Goal: Task Accomplishment & Management: Complete application form

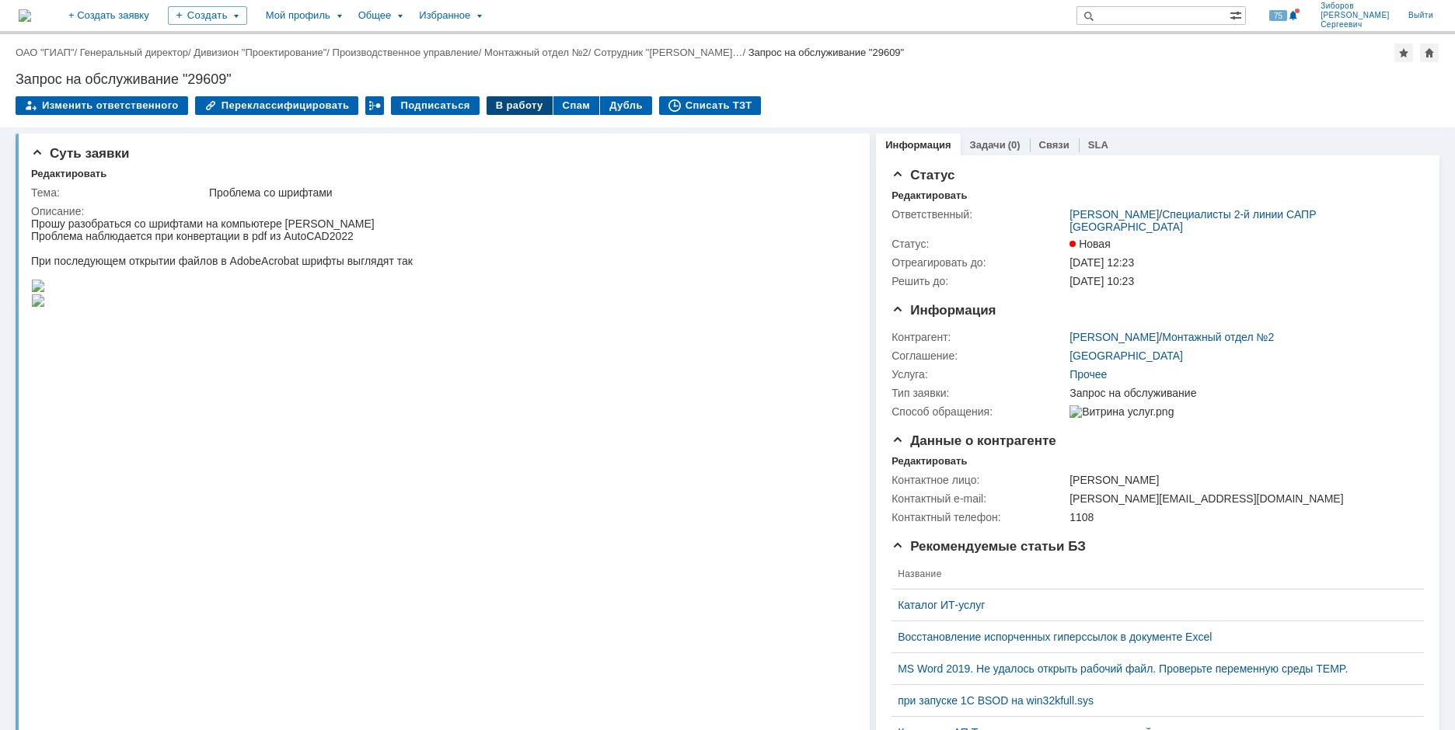
click at [518, 110] on div "В работу" at bounding box center [519, 105] width 66 height 19
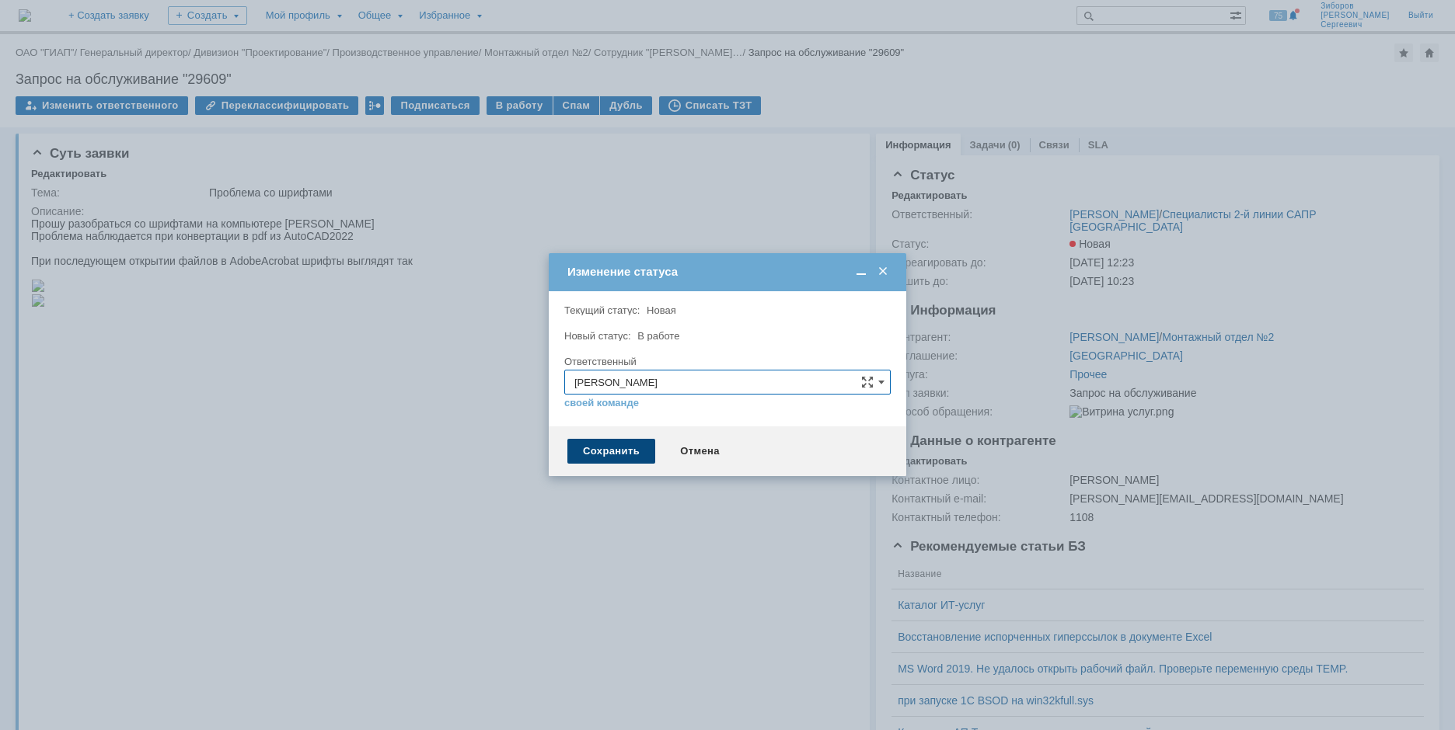
click at [615, 315] on div "Сохранить" at bounding box center [611, 451] width 88 height 25
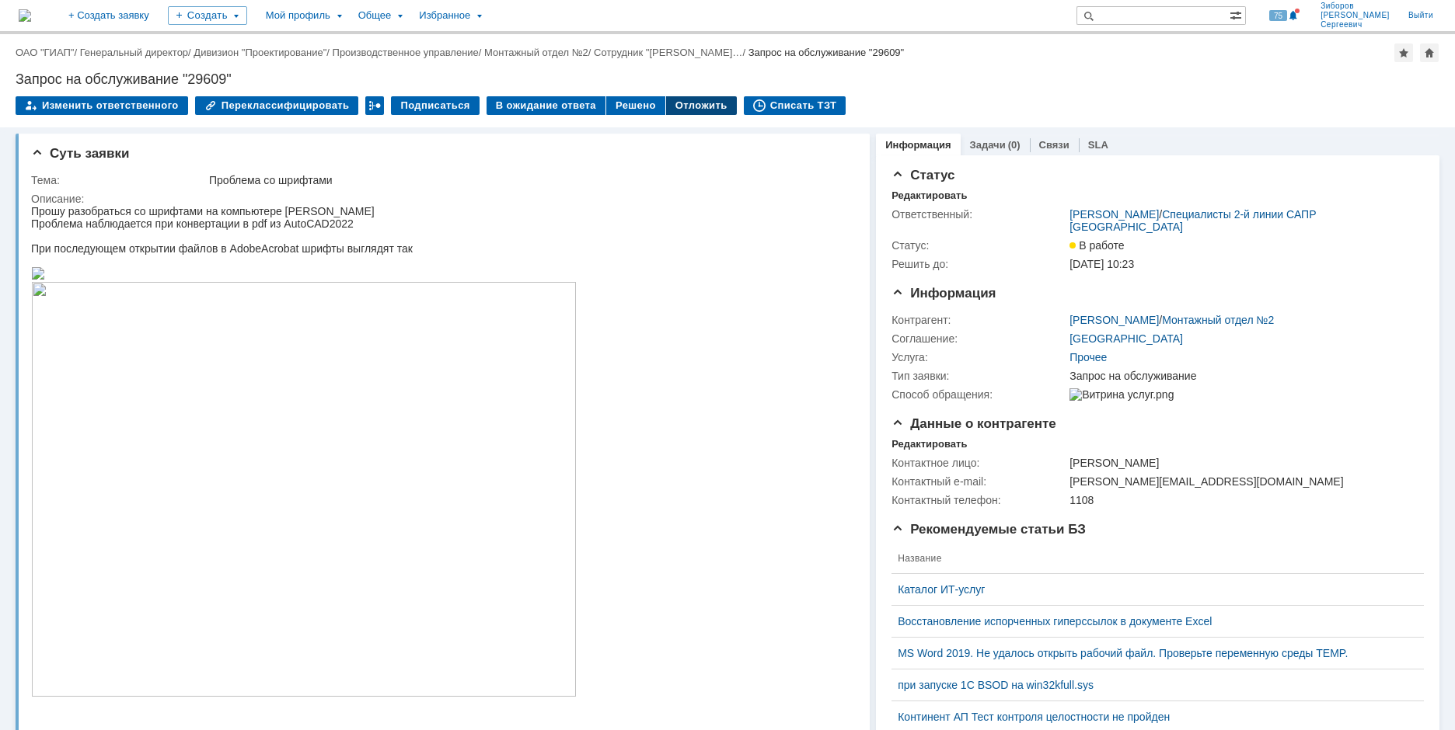
click at [694, 112] on div "Отложить" at bounding box center [701, 105] width 71 height 19
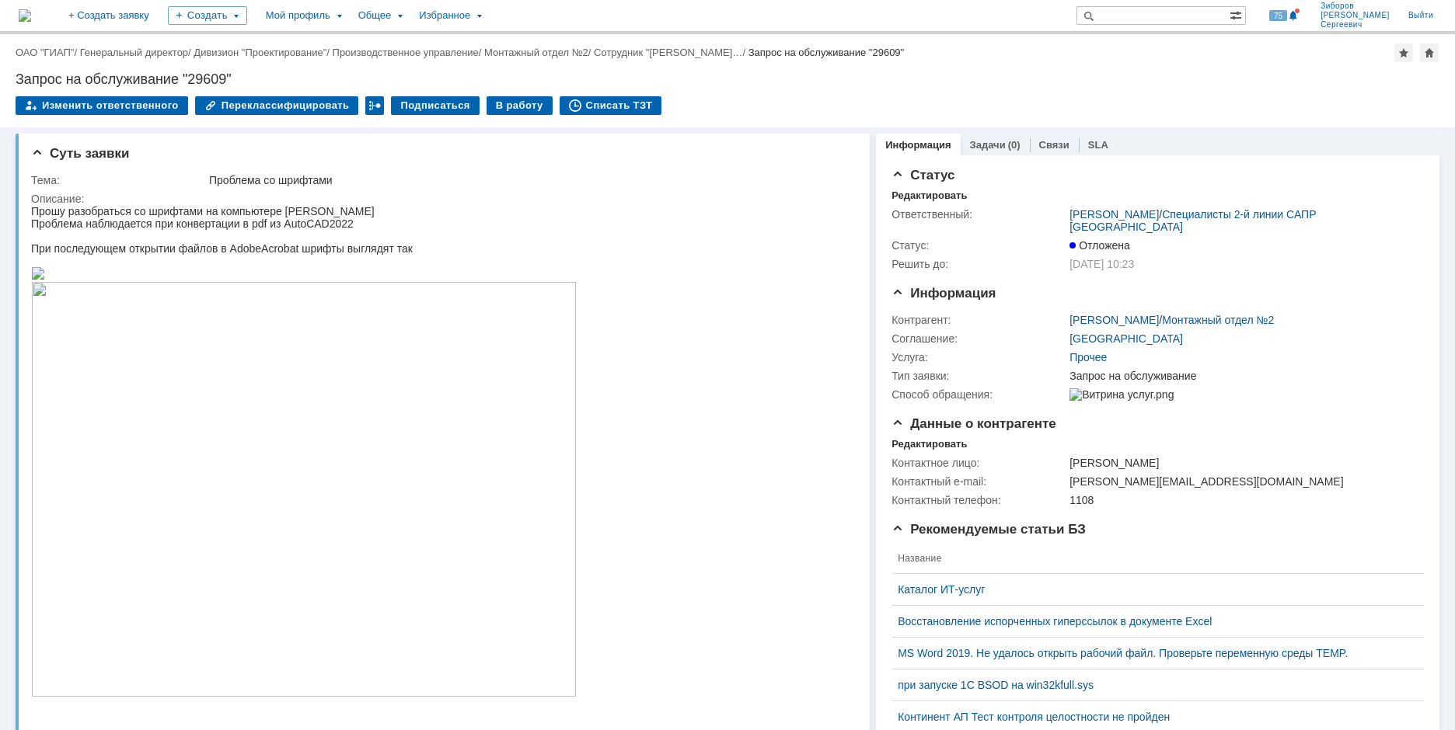
click at [31, 13] on img at bounding box center [25, 15] width 12 height 12
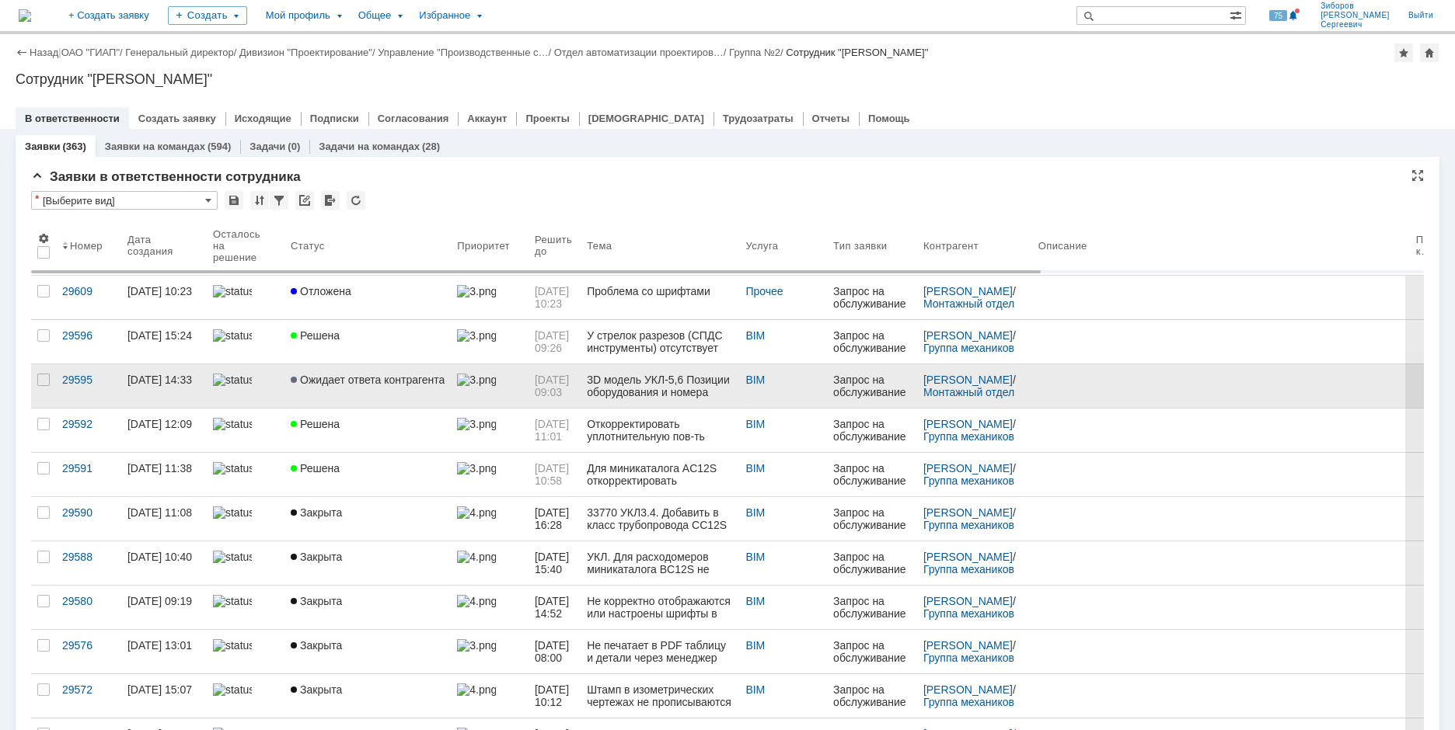
click at [315, 315] on link "Ожидает ответа контрагента" at bounding box center [367, 386] width 166 height 44
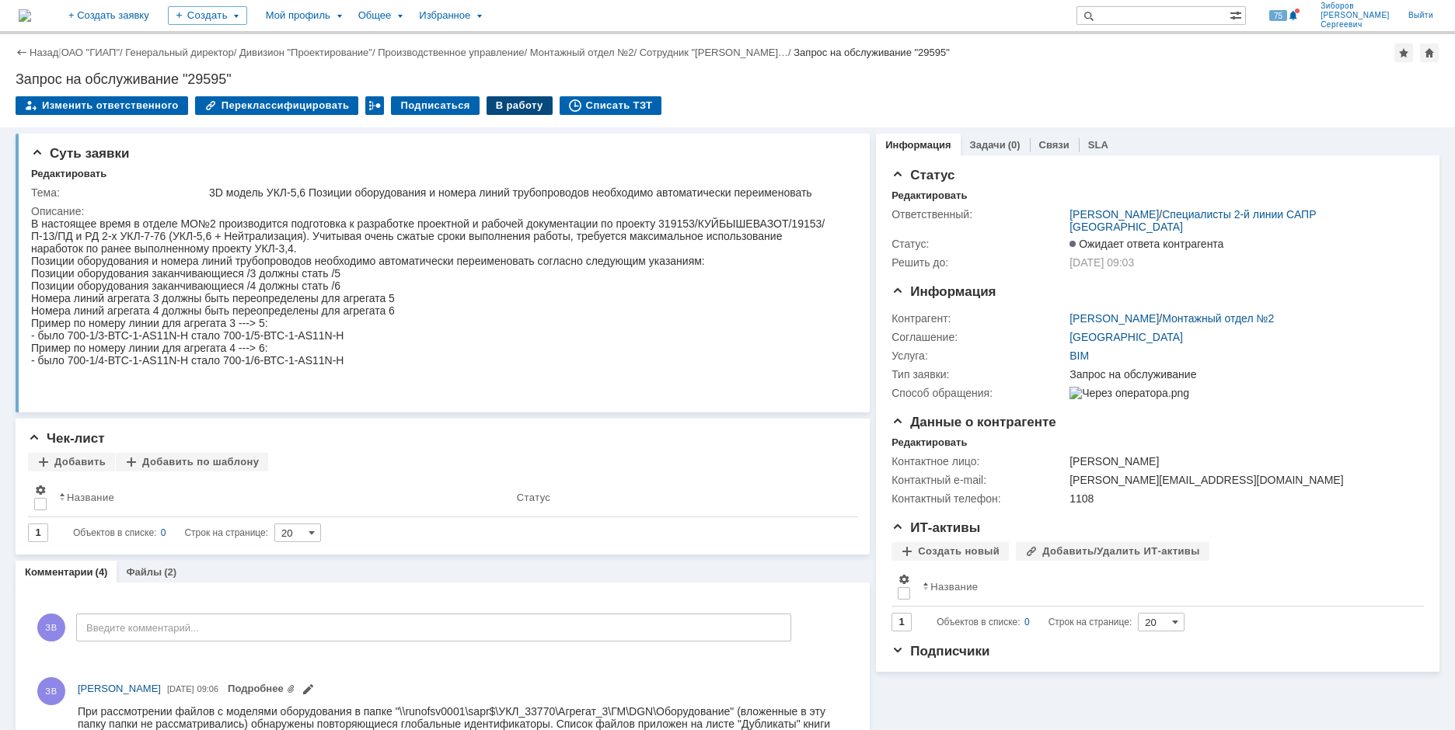
click at [507, 112] on div "В работу" at bounding box center [519, 105] width 66 height 19
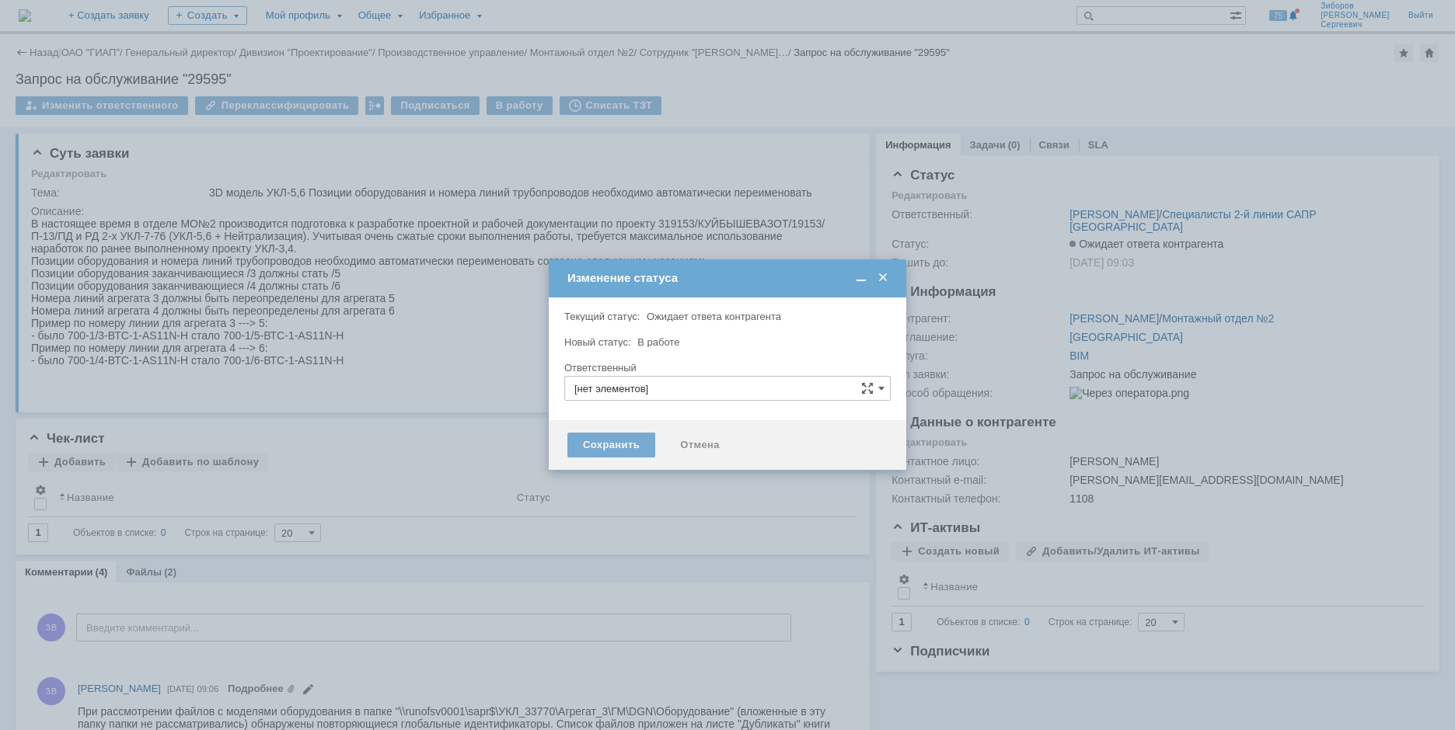
type input "[PERSON_NAME] [PERSON_NAME]"
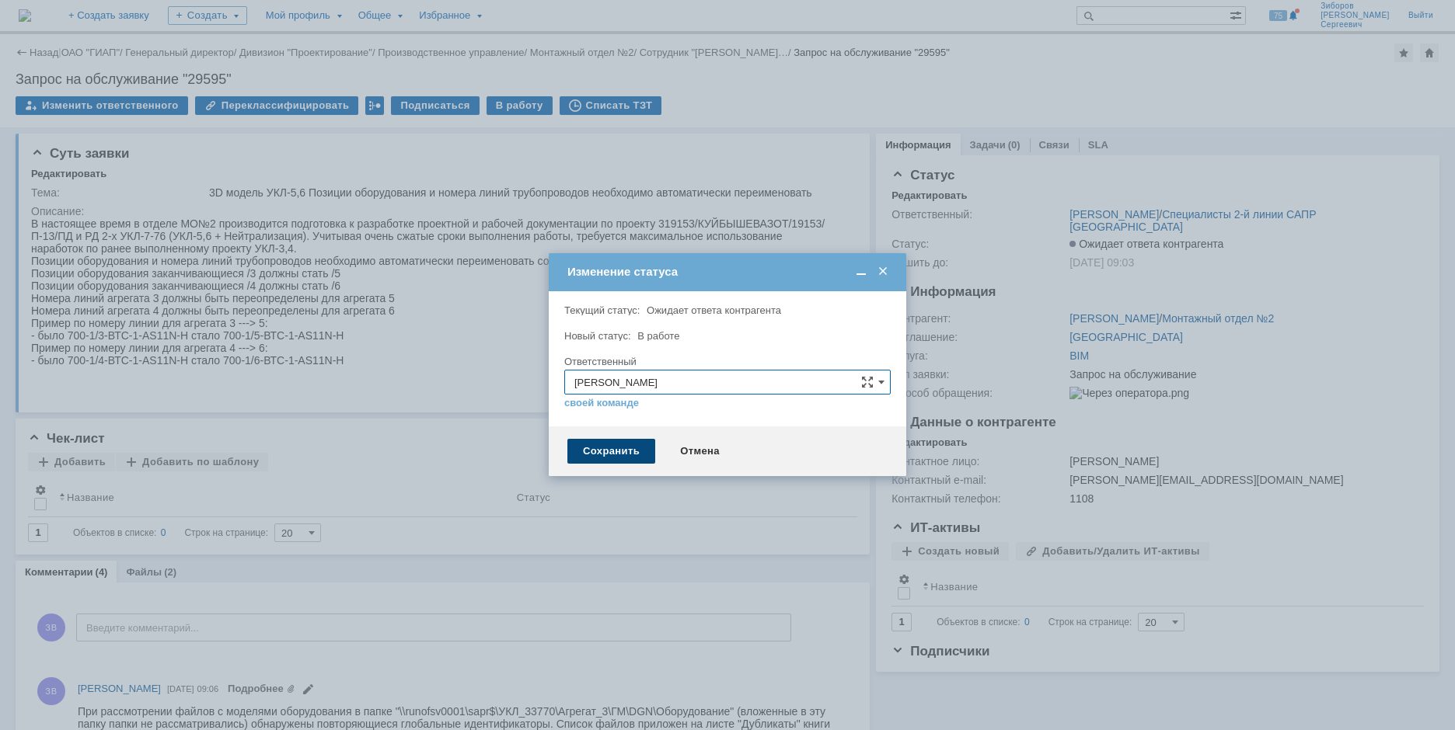
click at [619, 315] on div "Сохранить" at bounding box center [611, 451] width 88 height 25
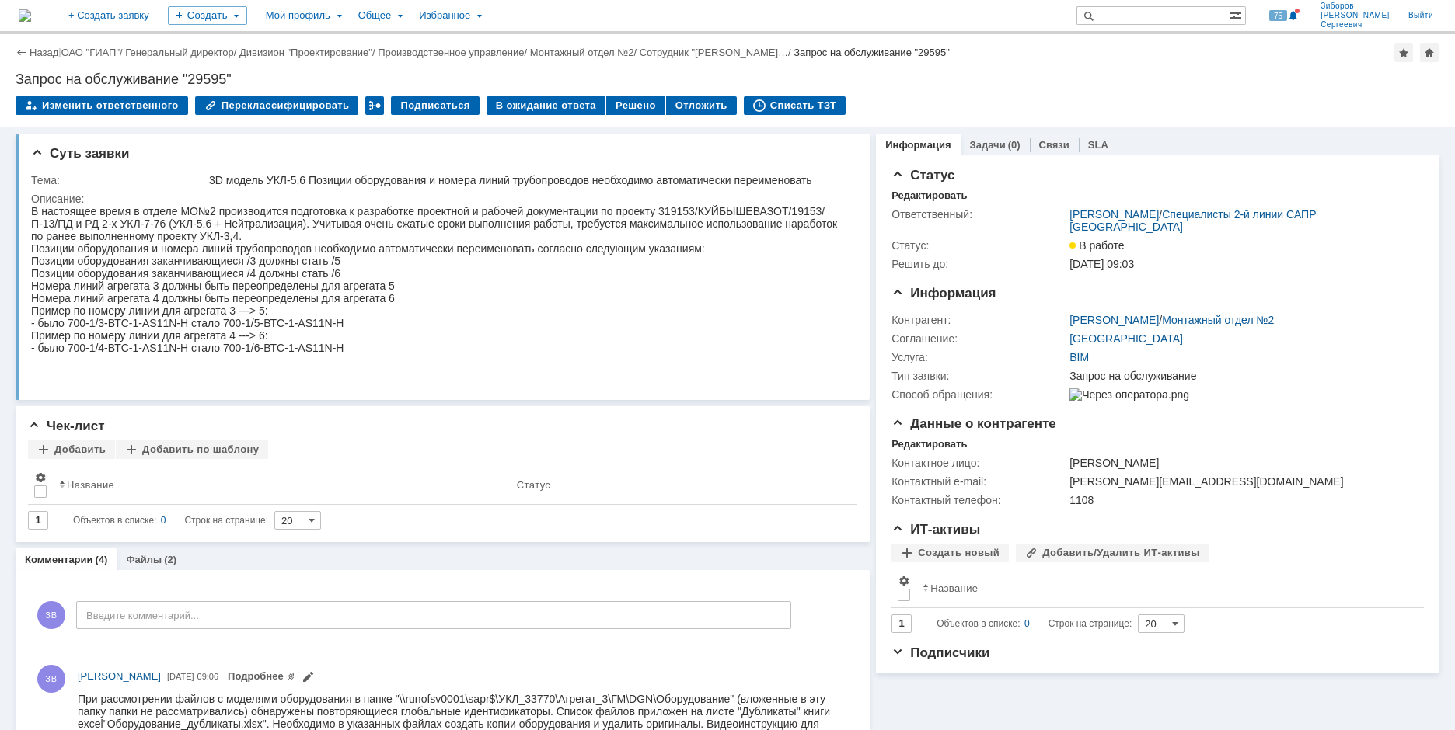
click at [31, 17] on img at bounding box center [25, 15] width 12 height 12
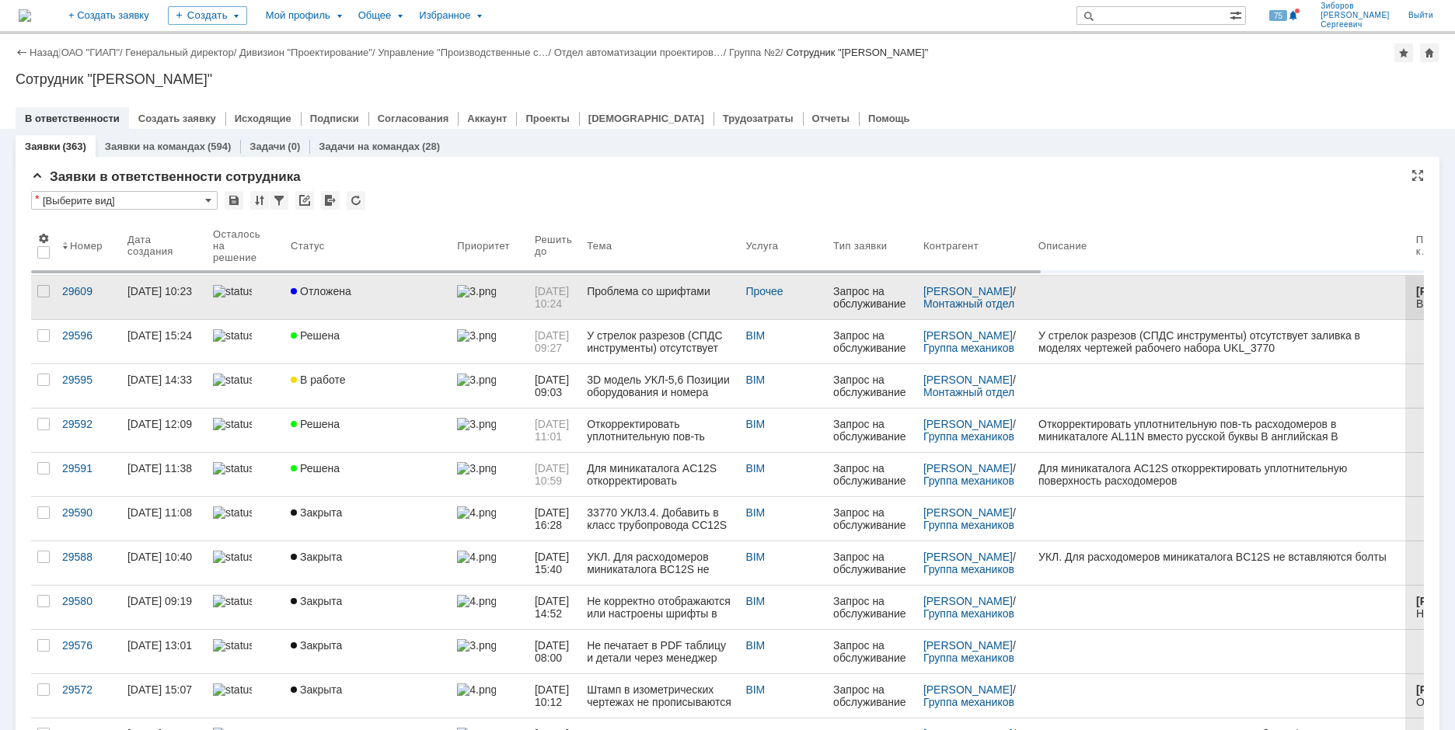
click at [336, 298] on link "Отложена" at bounding box center [367, 298] width 166 height 44
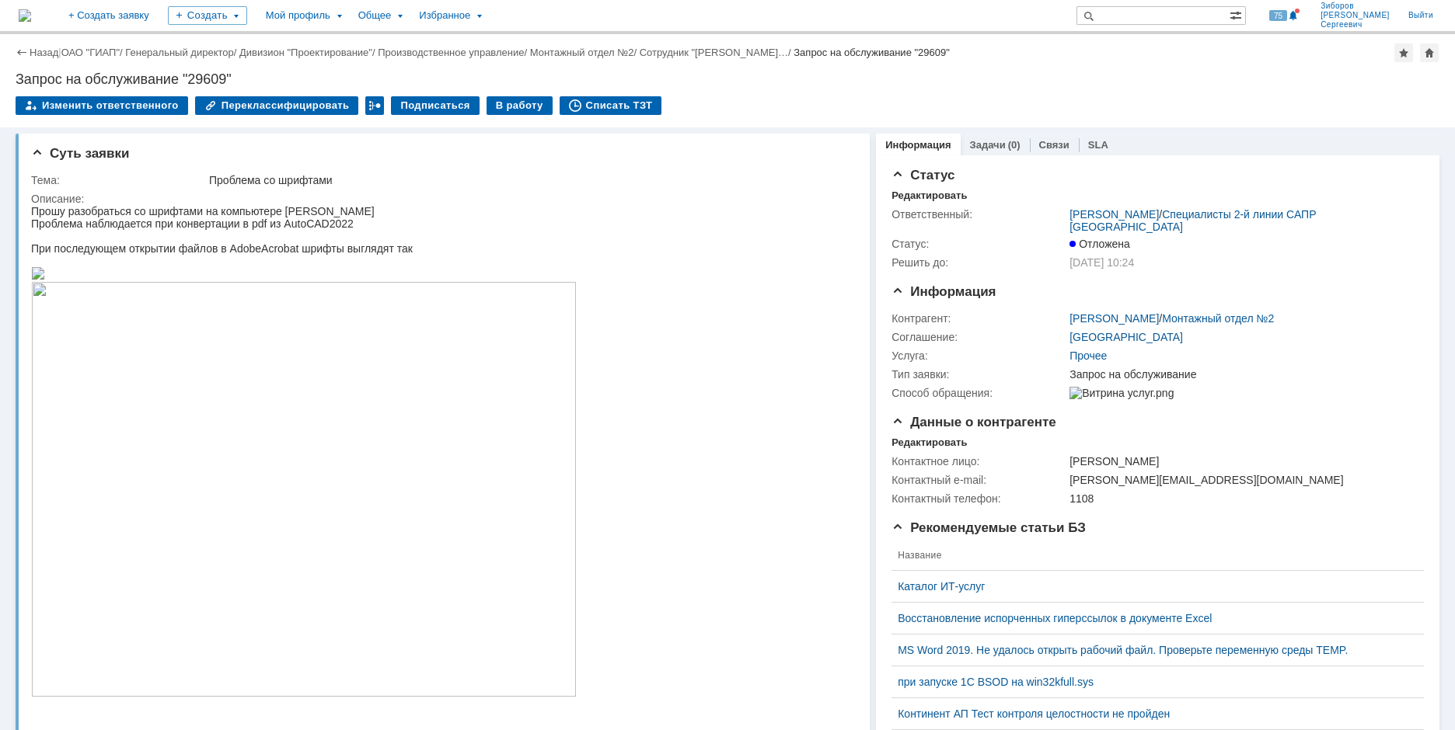
click at [31, 9] on img at bounding box center [25, 15] width 12 height 12
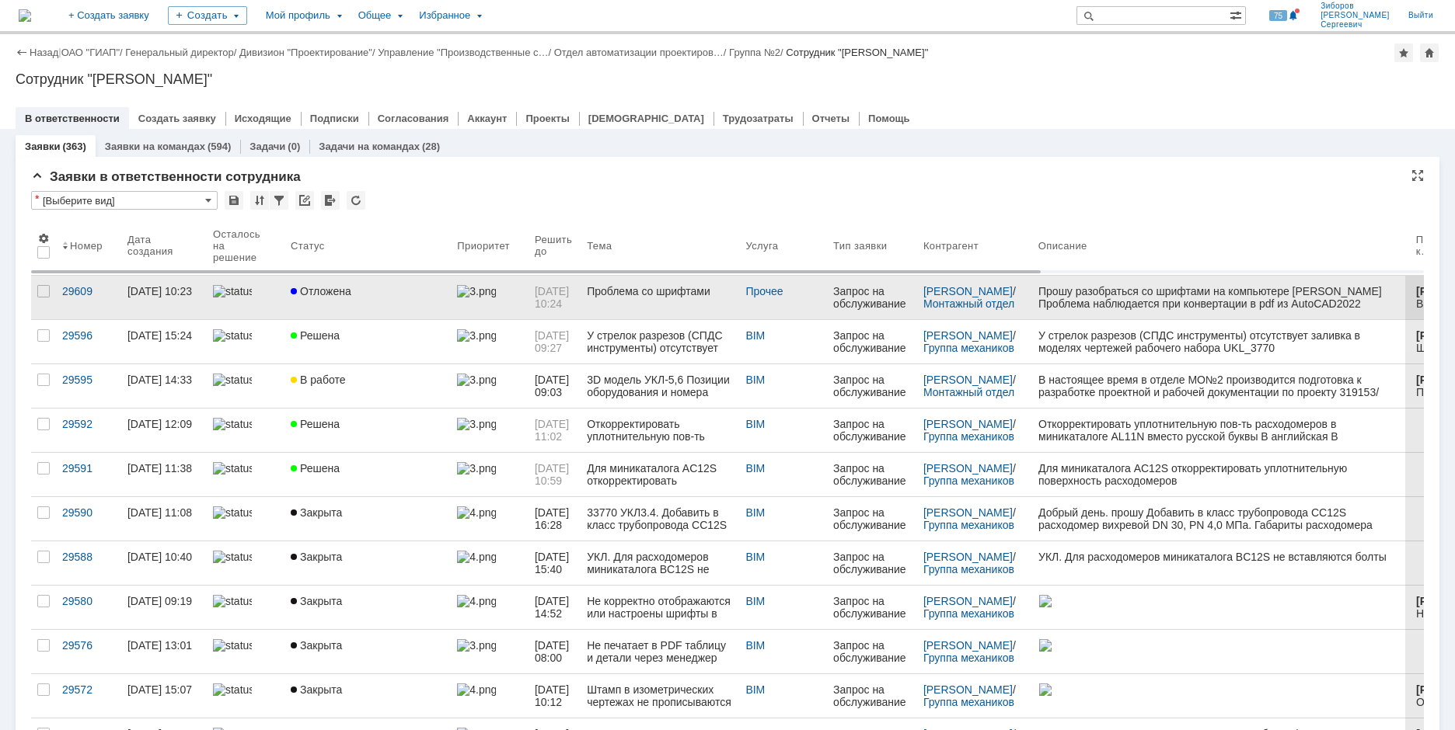
click at [358, 289] on div "Отложена" at bounding box center [368, 291] width 154 height 12
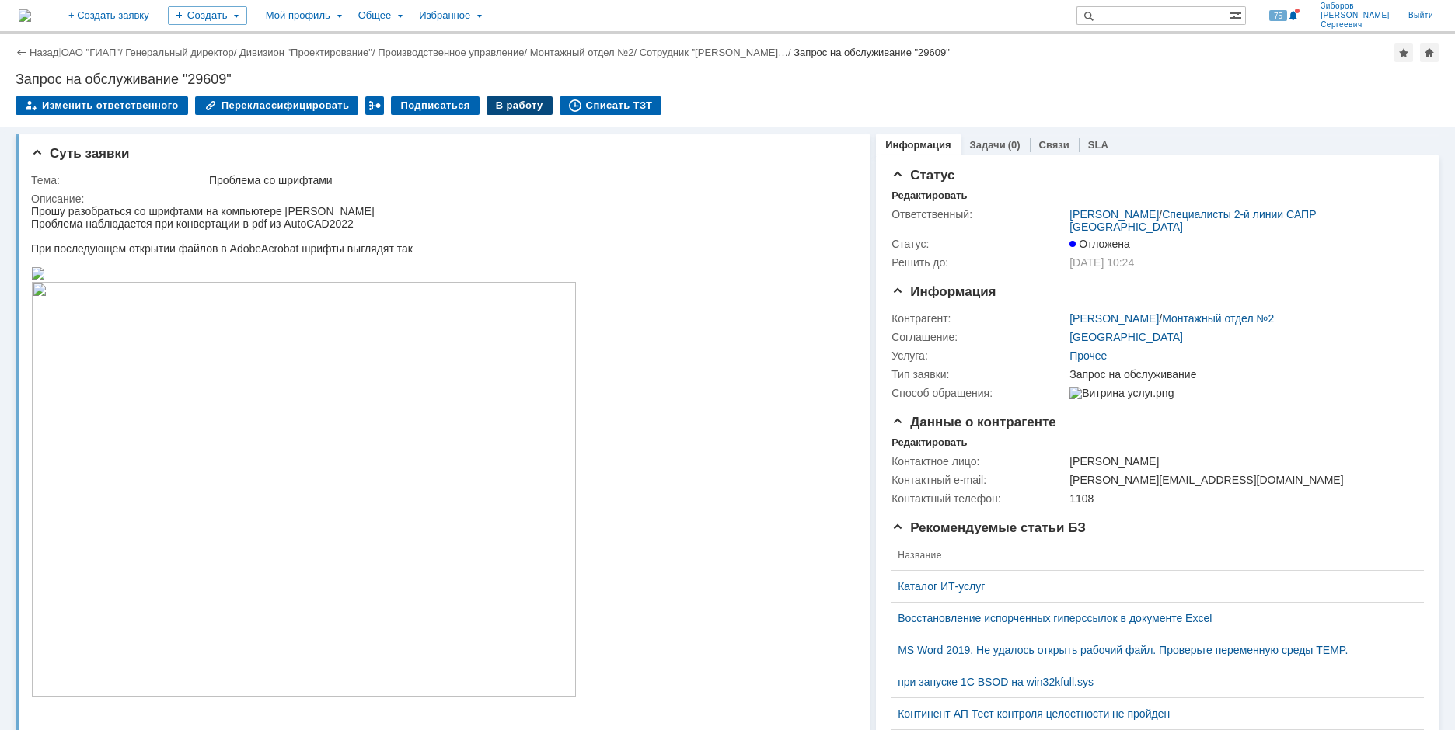
click at [509, 106] on div "В работу" at bounding box center [519, 105] width 66 height 19
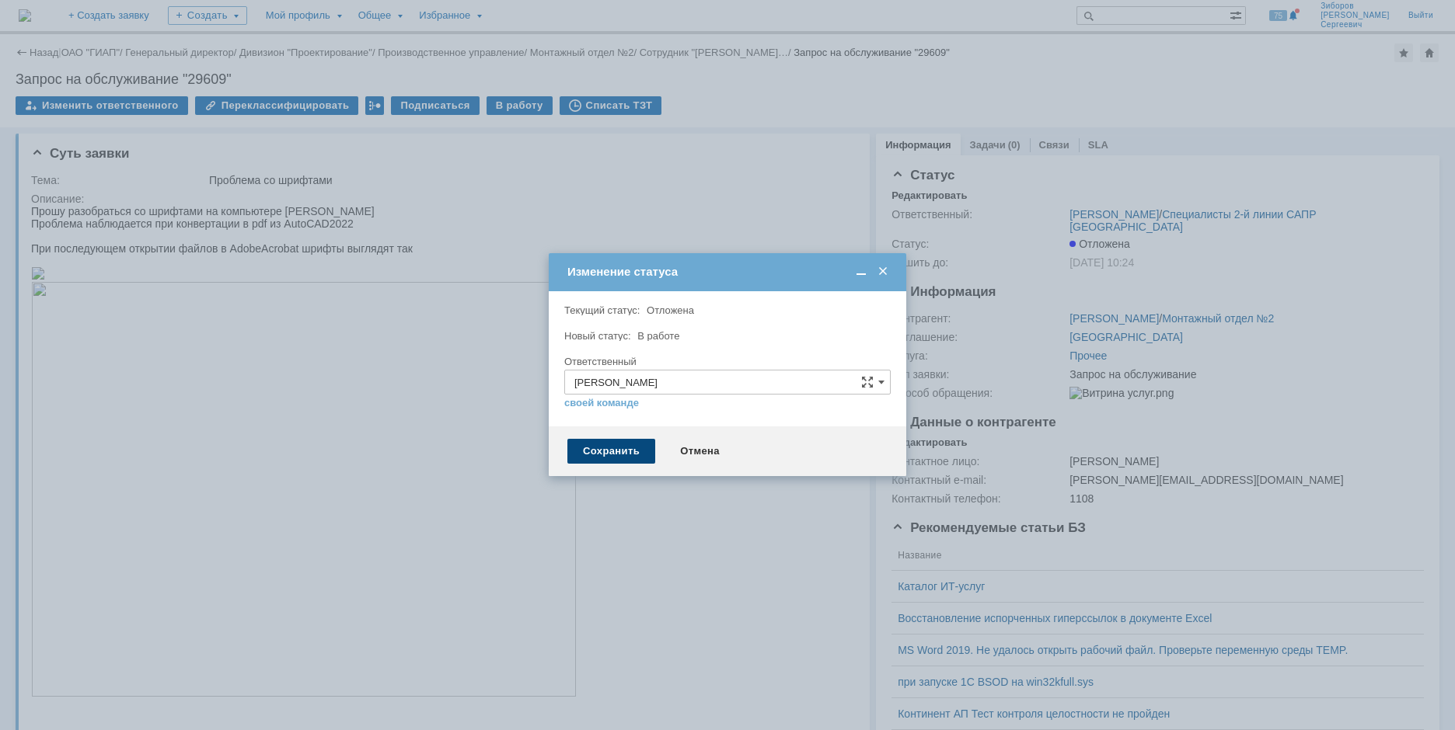
click at [619, 315] on div "Сохранить" at bounding box center [611, 451] width 88 height 25
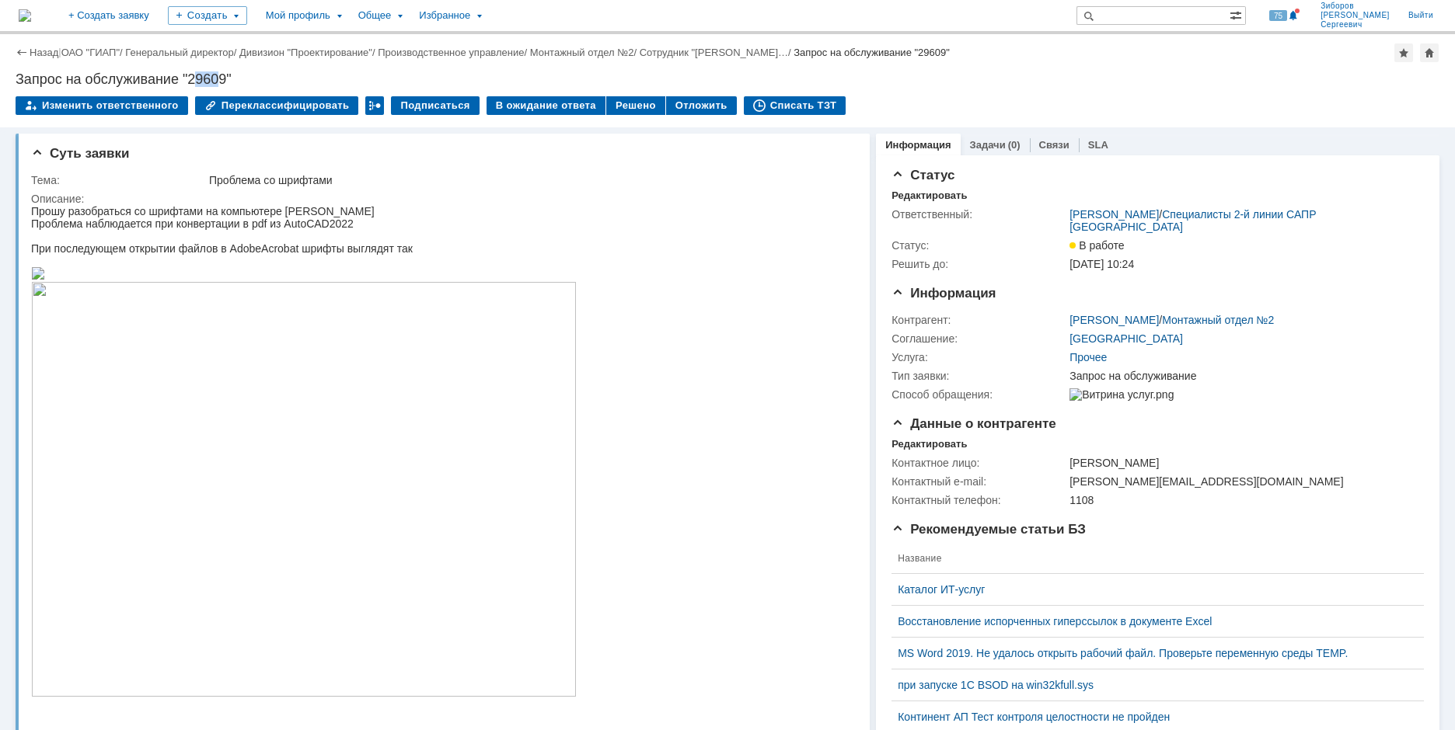
drag, startPoint x: 193, startPoint y: 79, endPoint x: 221, endPoint y: 80, distance: 27.2
click at [221, 80] on div "Запрос на обслуживание "29609"" at bounding box center [728, 79] width 1424 height 16
drag, startPoint x: 192, startPoint y: 78, endPoint x: 228, endPoint y: 76, distance: 35.8
click at [228, 76] on div "Запрос на обслуживание "29609"" at bounding box center [728, 79] width 1424 height 16
copy div "29609"
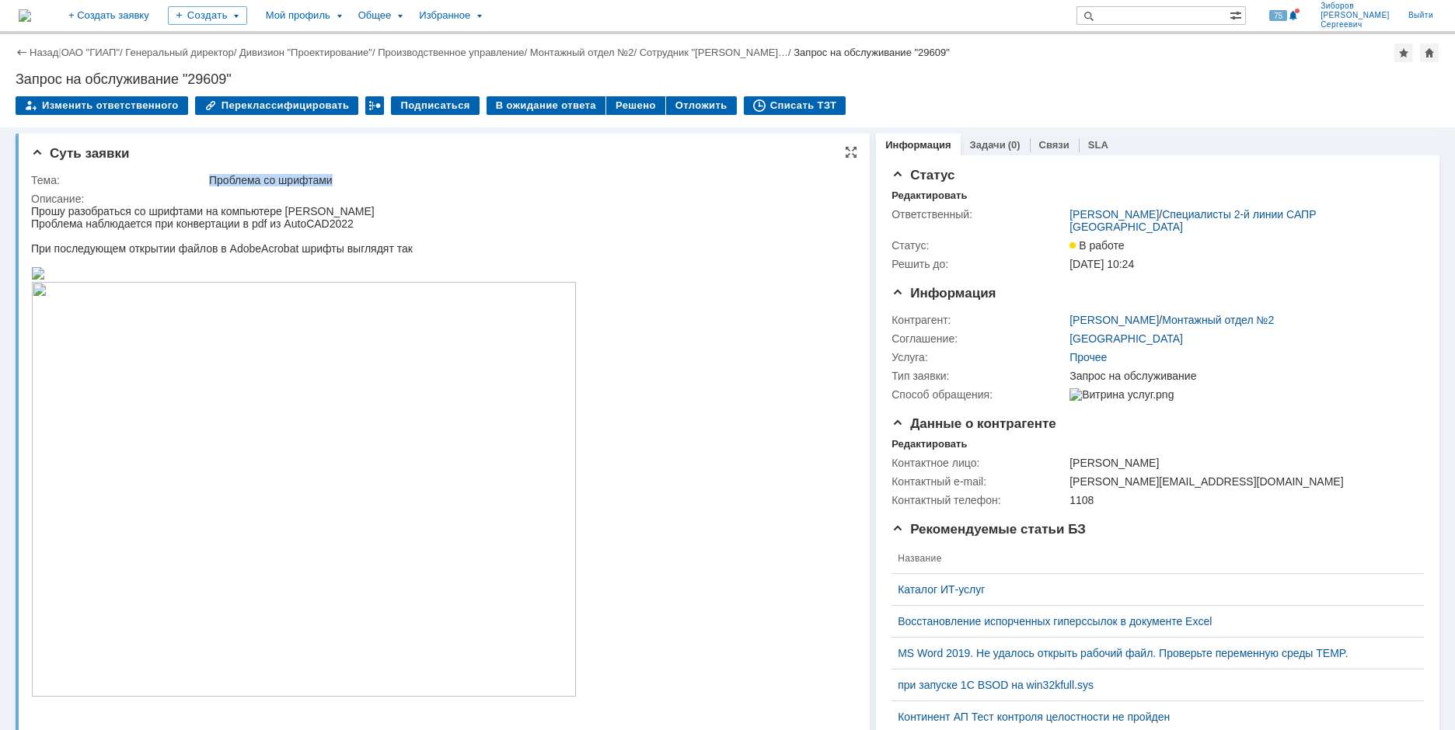
drag, startPoint x: 210, startPoint y: 180, endPoint x: 345, endPoint y: 183, distance: 135.2
click at [345, 183] on div "Проблема со шрифтами" at bounding box center [527, 180] width 637 height 12
copy div "Проблема со шрифтами"
click at [31, 15] on img at bounding box center [25, 15] width 12 height 12
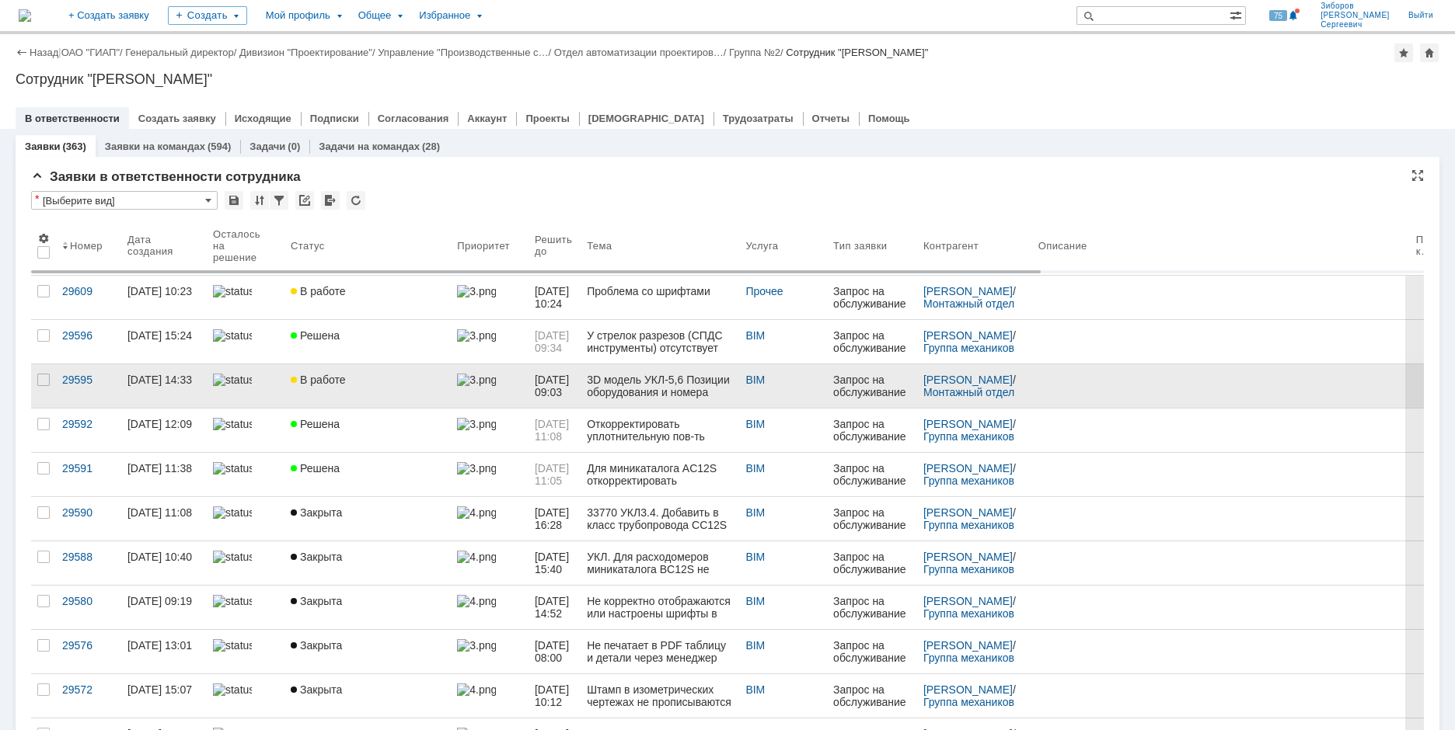
click at [323, 315] on span "В работе" at bounding box center [318, 380] width 54 height 12
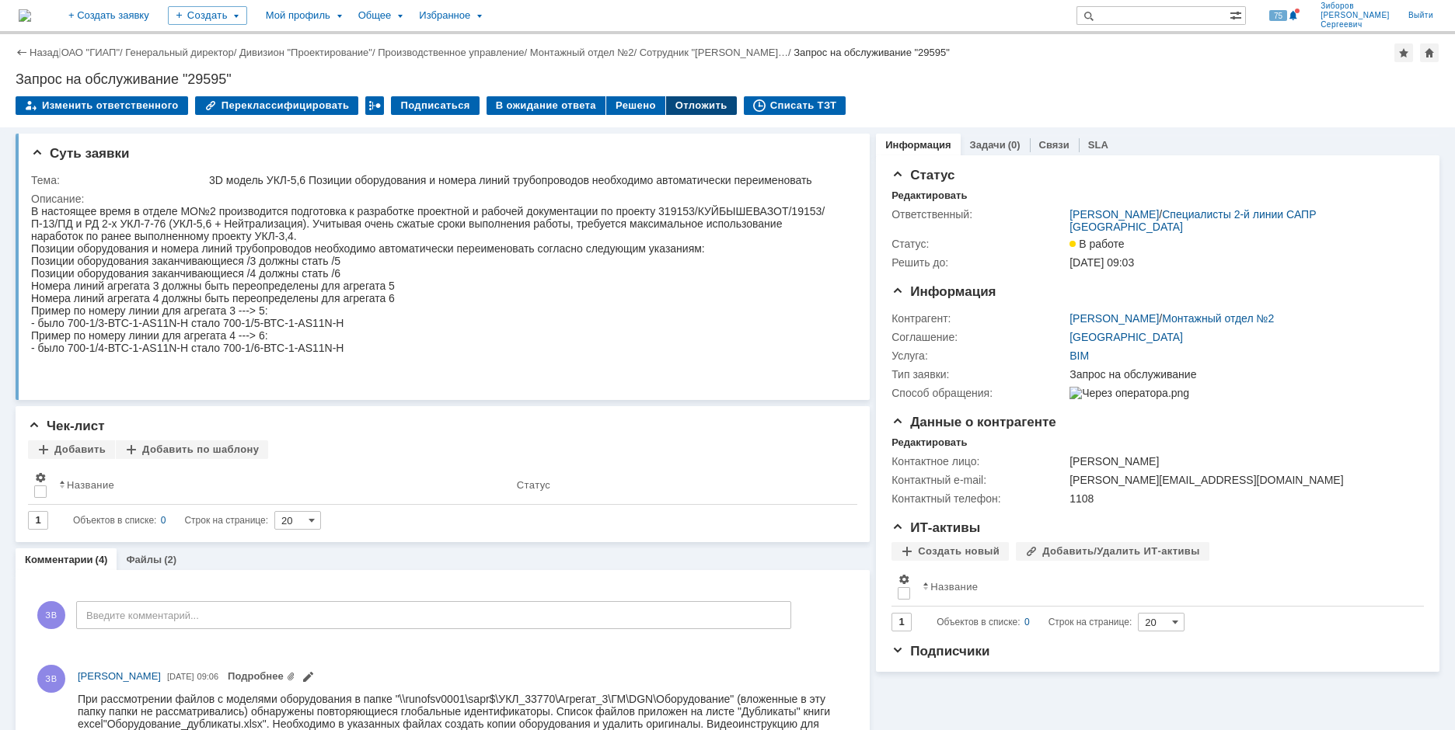
click at [674, 106] on div "Отложить" at bounding box center [701, 105] width 71 height 19
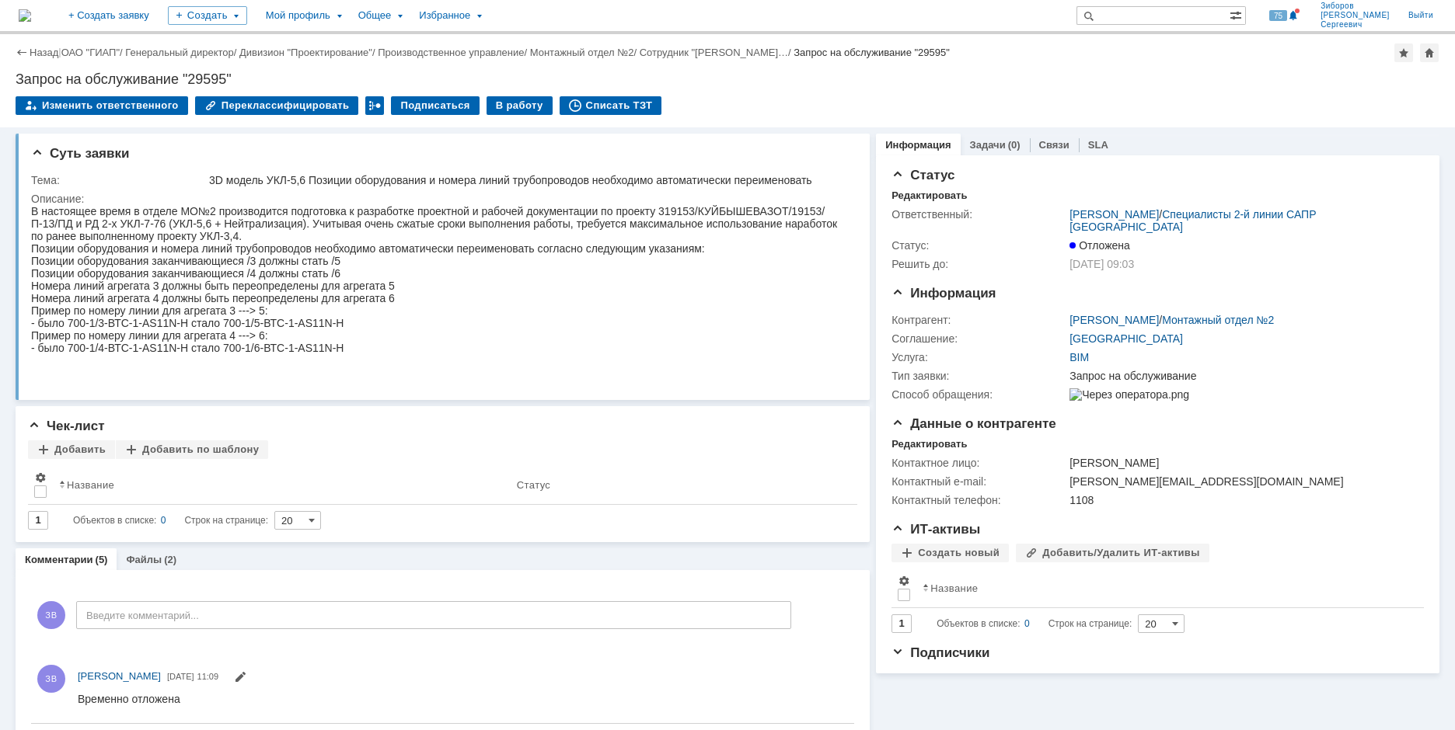
click at [31, 12] on img at bounding box center [25, 15] width 12 height 12
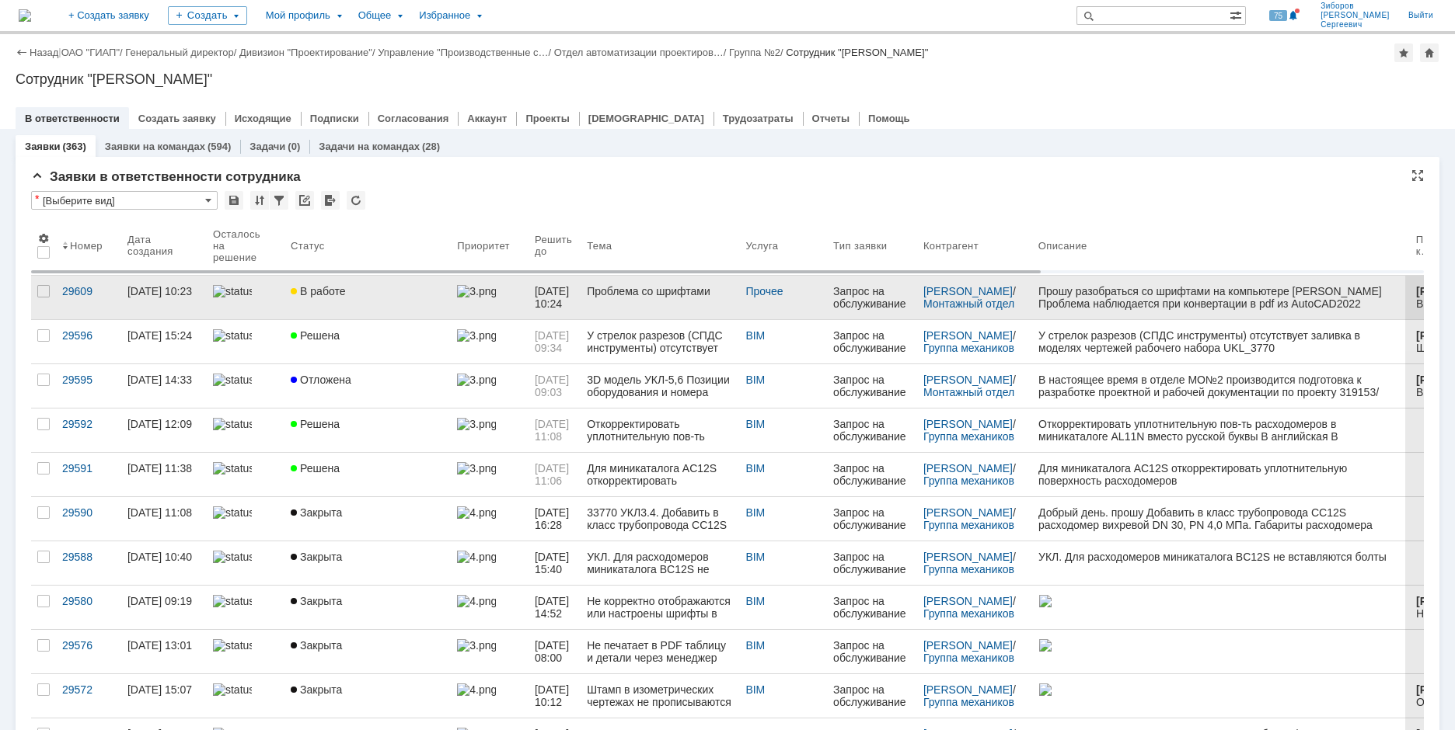
click at [336, 301] on link "В работе" at bounding box center [367, 298] width 166 height 44
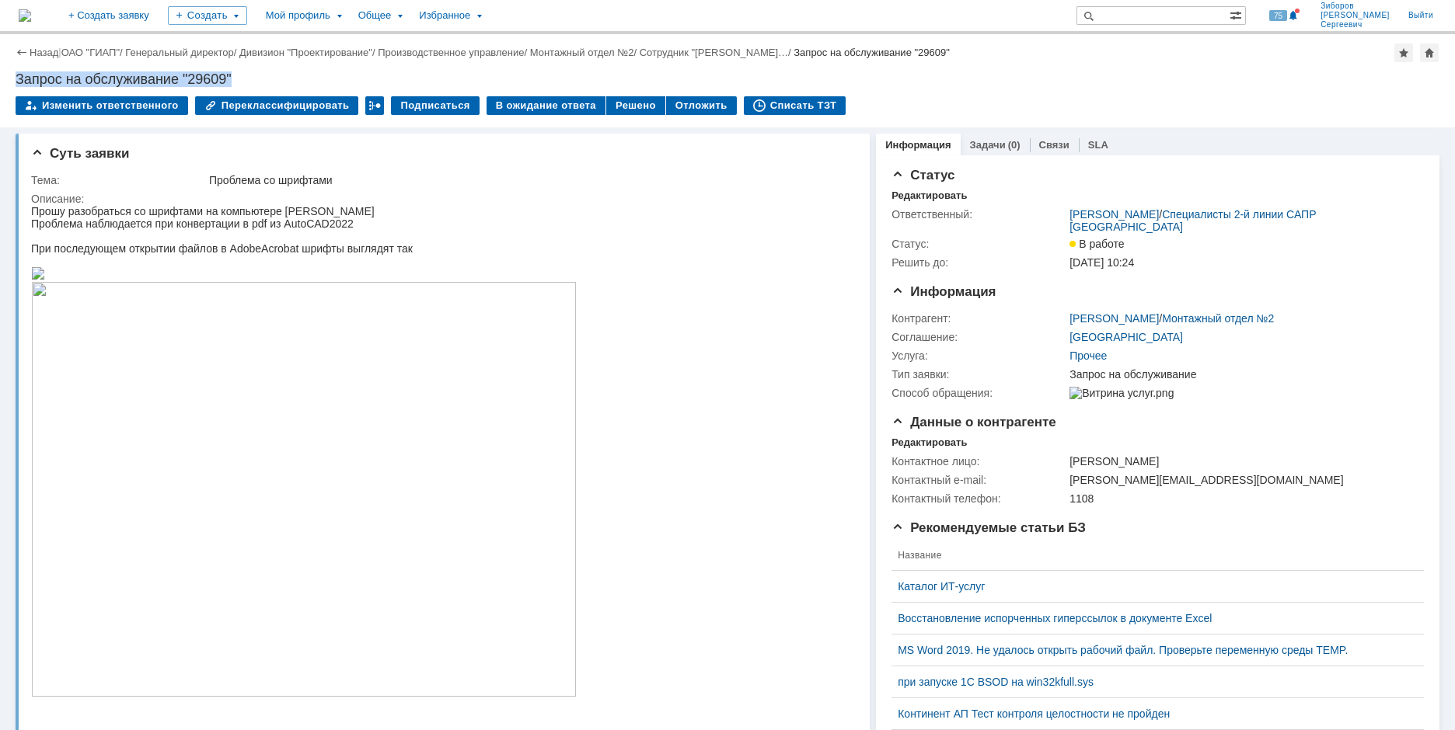
drag, startPoint x: 16, startPoint y: 80, endPoint x: 243, endPoint y: 73, distance: 227.0
click at [243, 73] on div "Запрос на обслуживание "29609"" at bounding box center [728, 79] width 1424 height 16
copy div "Запрос на обслуживание "29609""
drag, startPoint x: 32, startPoint y: 179, endPoint x: 373, endPoint y: 189, distance: 341.3
click at [373, 189] on tr "Тема: Проблема со шрифтами" at bounding box center [440, 180] width 818 height 19
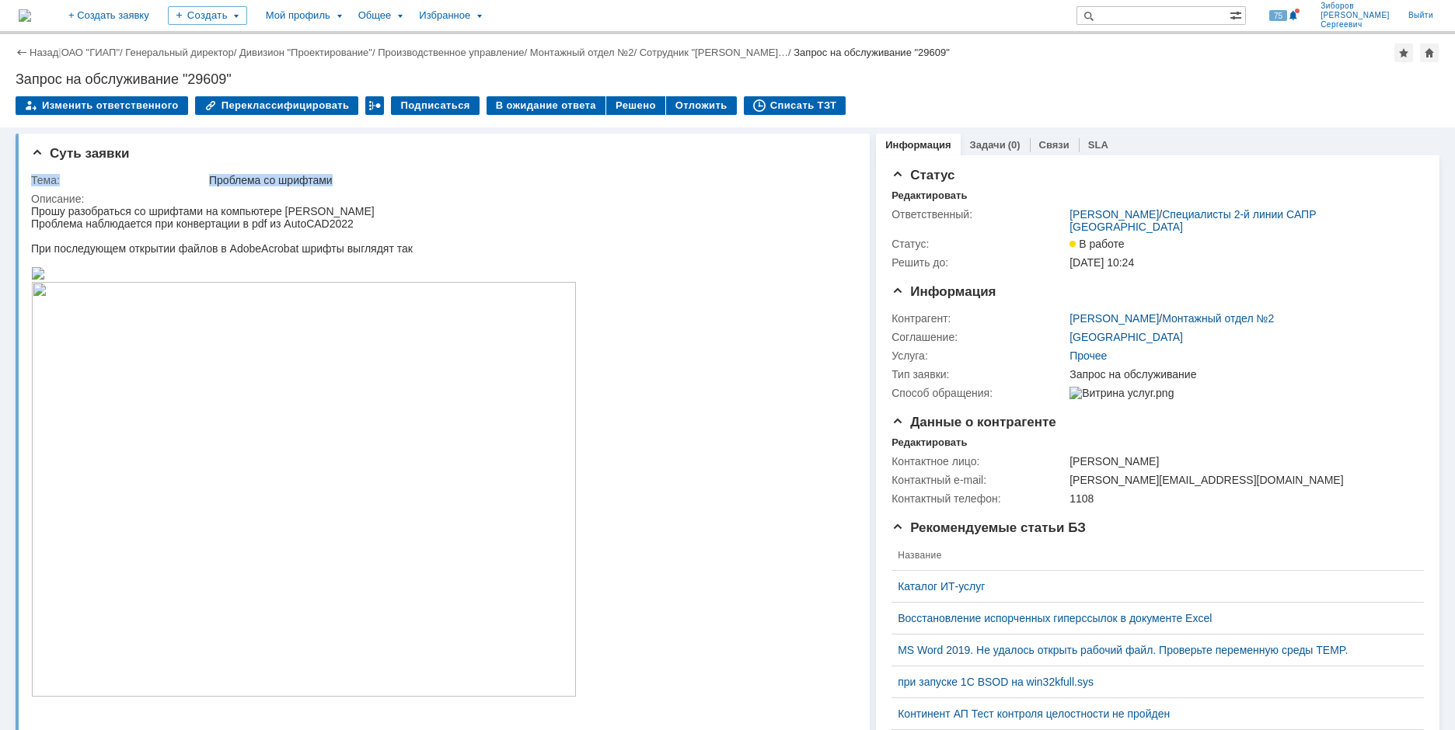
copy tr "Тема: Проблема со шрифтами"
drag, startPoint x: 497, startPoint y: 409, endPoint x: 466, endPoint y: 205, distance: 205.8
click at [466, 205] on div "Прошу разобраться со шрифтами на компьютере [PERSON_NAME] [PERSON_NAME].А." at bounding box center [303, 211] width 545 height 12
click at [423, 197] on div "Описание:" at bounding box center [440, 199] width 818 height 12
drag, startPoint x: 31, startPoint y: 197, endPoint x: 95, endPoint y: 197, distance: 63.7
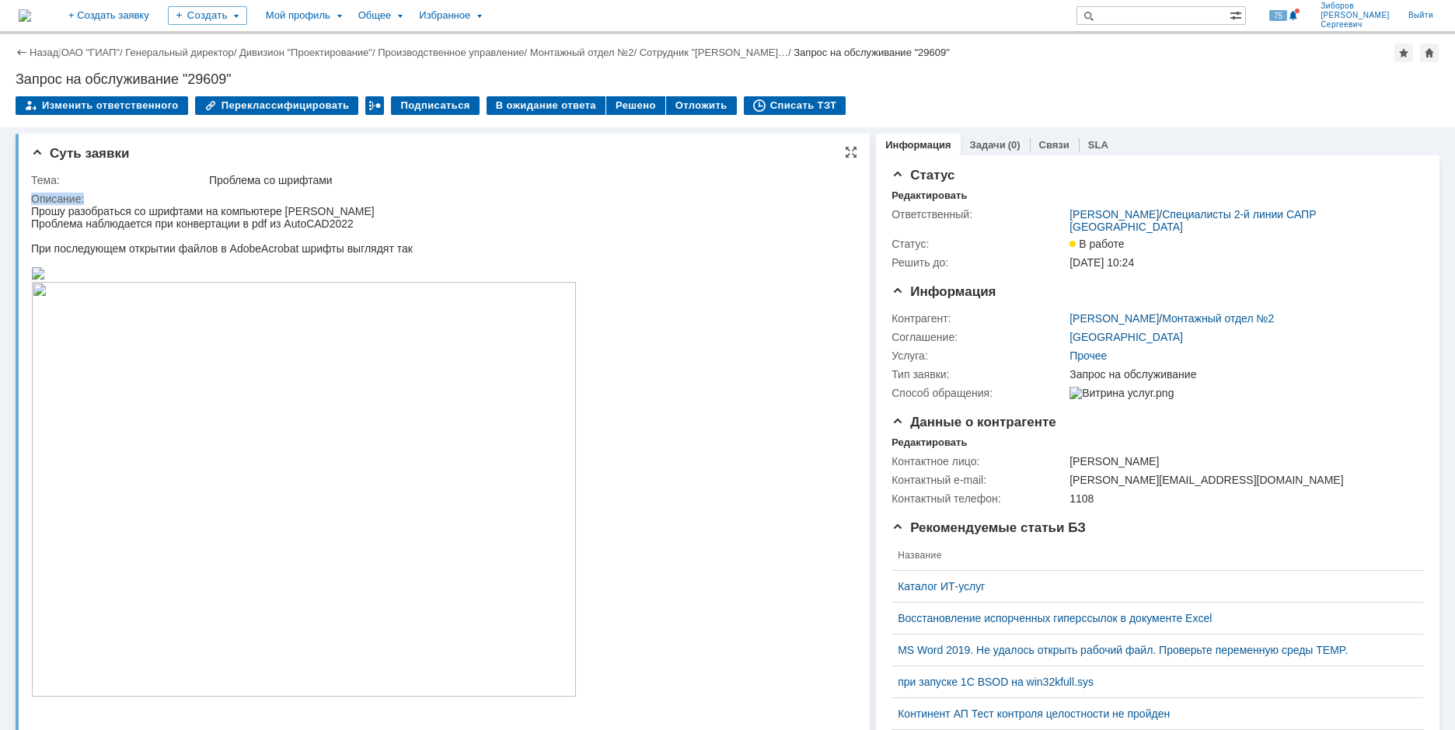
click at [95, 197] on div "Описание:" at bounding box center [440, 199] width 818 height 12
copy div "Описание:"
click at [218, 242] on div at bounding box center [303, 236] width 545 height 12
click at [102, 225] on div "Проблема наблюдается при конвертации в pdf из AutoCAD2022" at bounding box center [303, 224] width 545 height 12
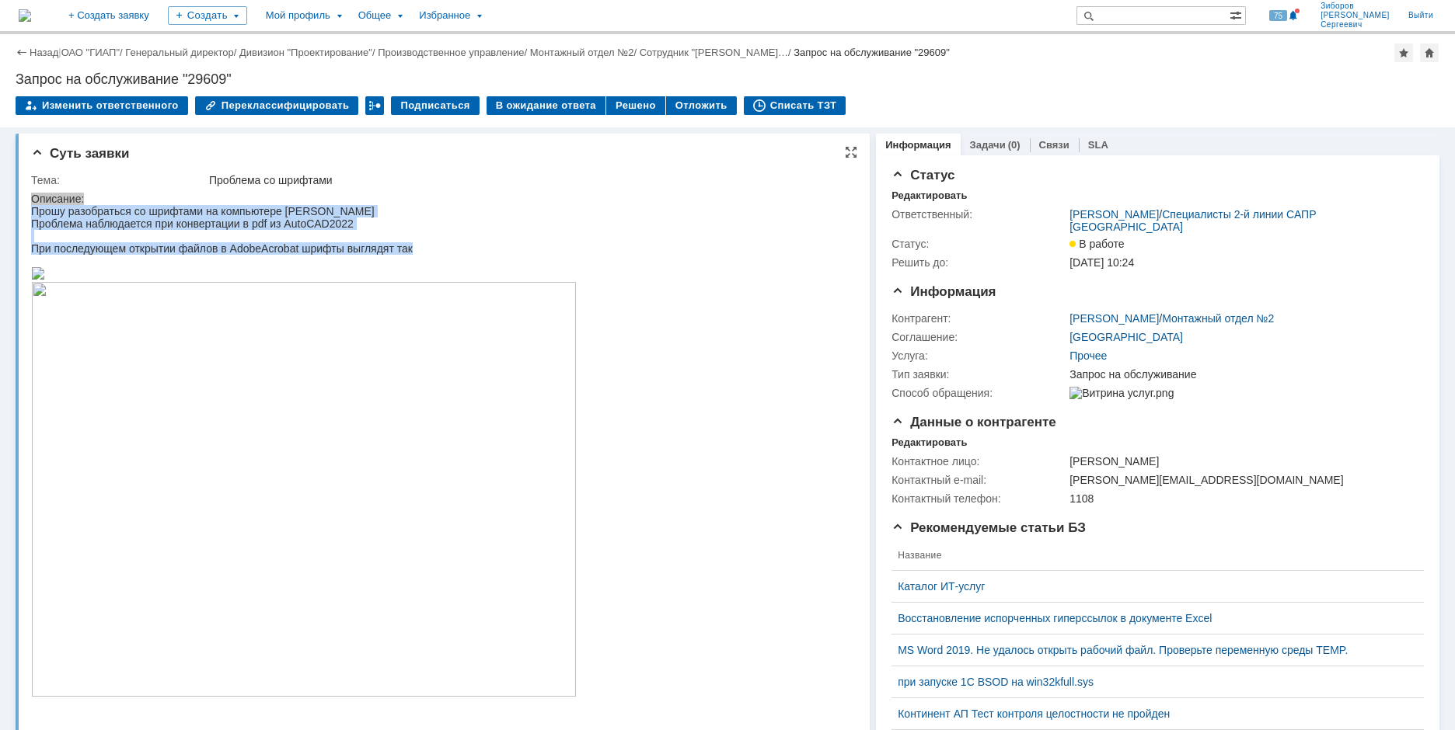
drag, startPoint x: 33, startPoint y: 214, endPoint x: 483, endPoint y: 263, distance: 451.9
click at [483, 263] on body "Прошу разобраться со шрифтами на компьютере Медведевой М.А. Проблема наблюдаетс…" at bounding box center [303, 452] width 545 height 494
copy body "Прошу разобраться со шрифтами на компьютере Медведевой М.А. Проблема наблюдаетс…"
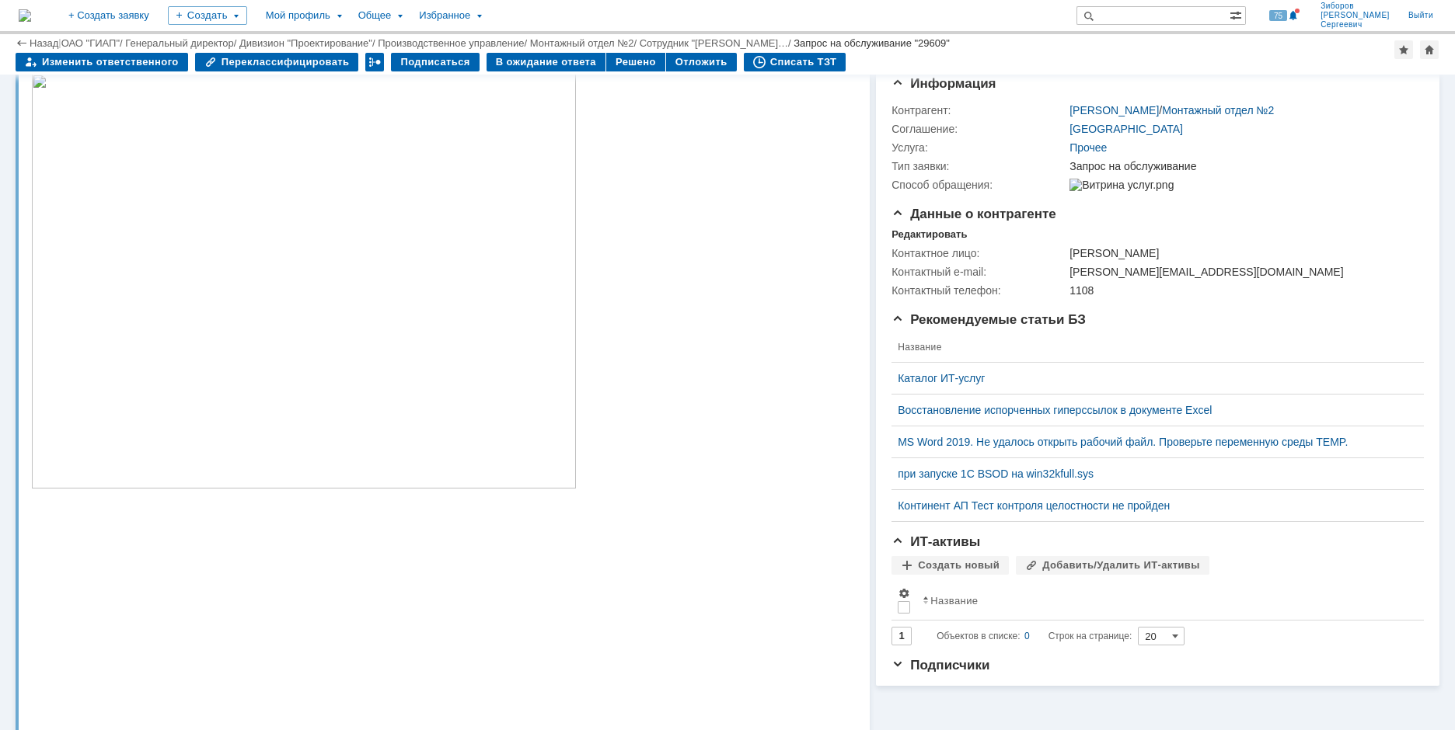
click at [45, 71] on img at bounding box center [38, 65] width 14 height 12
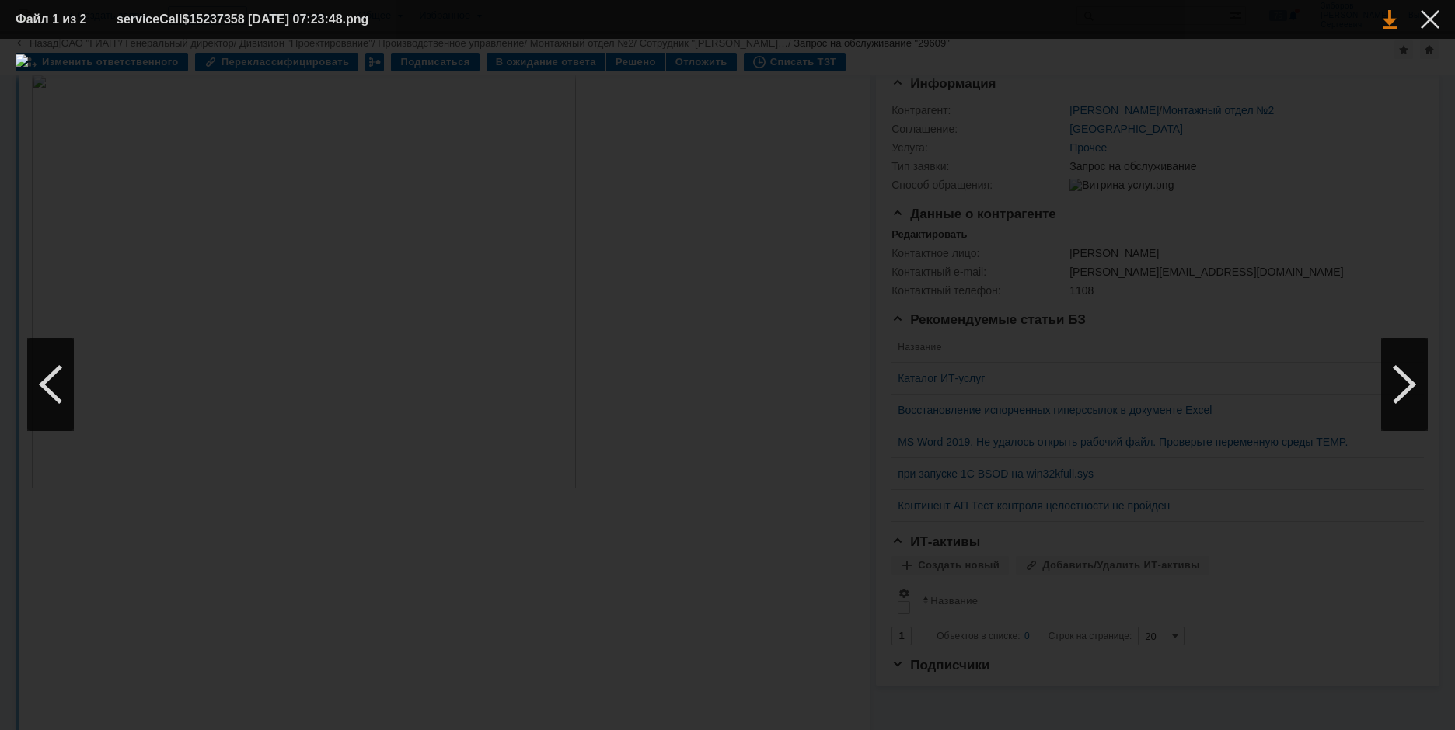
click at [704, 20] on link at bounding box center [1389, 19] width 14 height 19
click at [704, 21] on div at bounding box center [1429, 19] width 19 height 19
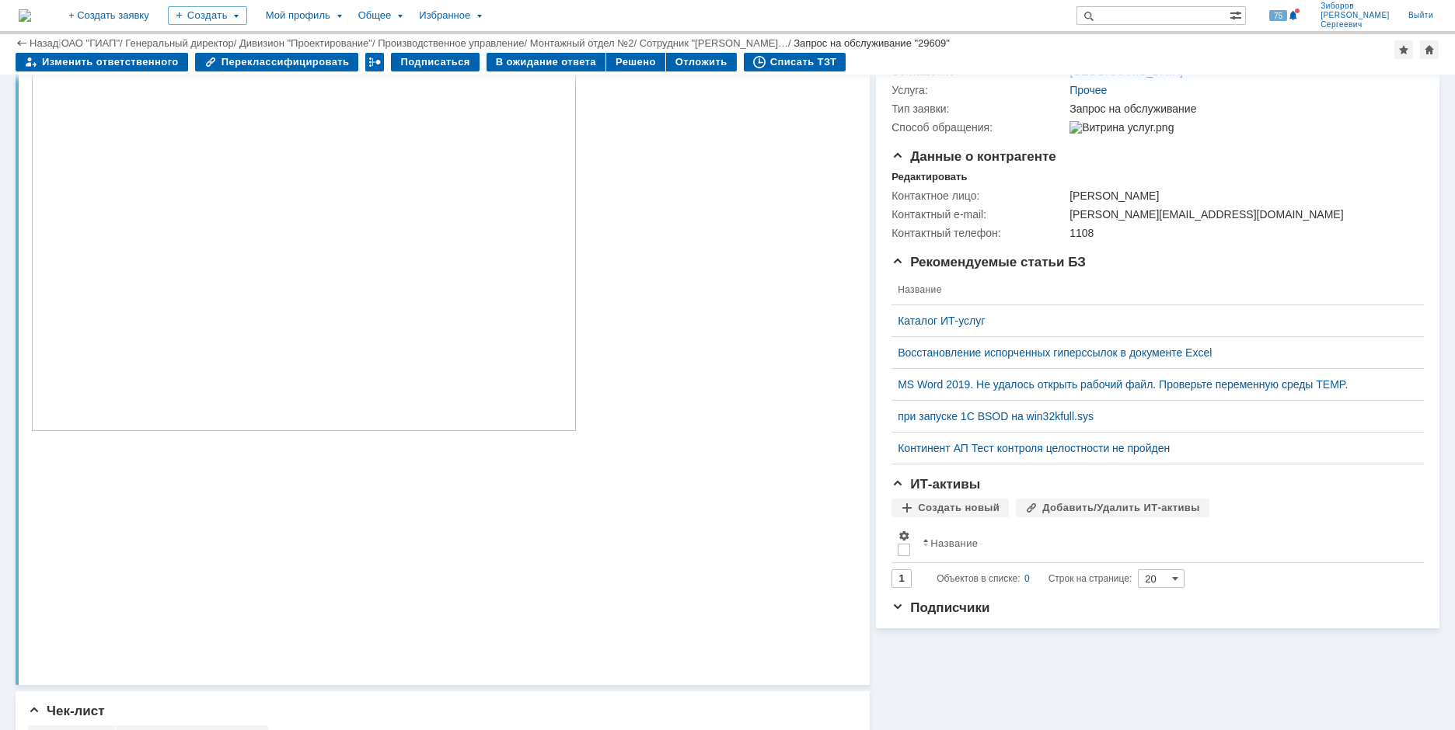
scroll to position [311, 0]
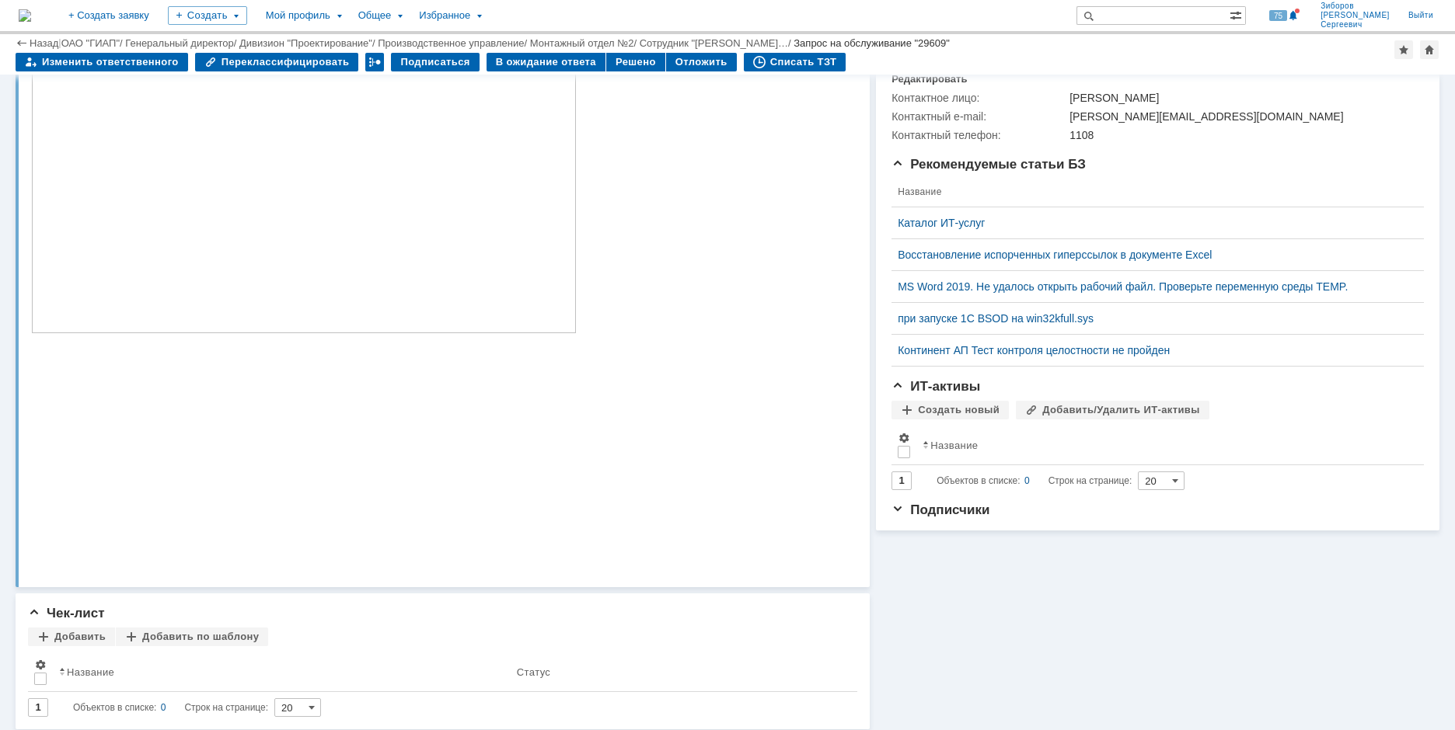
click at [336, 315] on img at bounding box center [303, 125] width 545 height 415
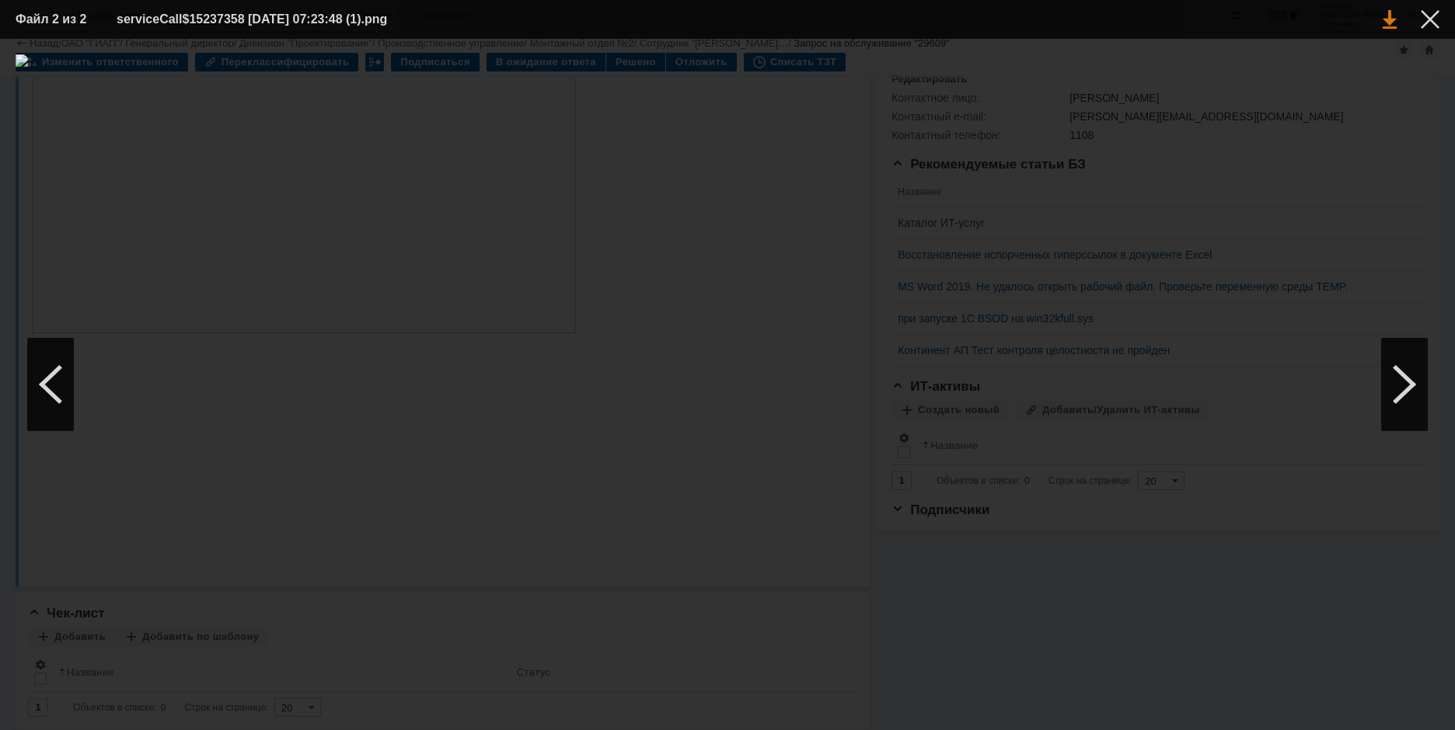
click at [704, 26] on link at bounding box center [1389, 19] width 14 height 19
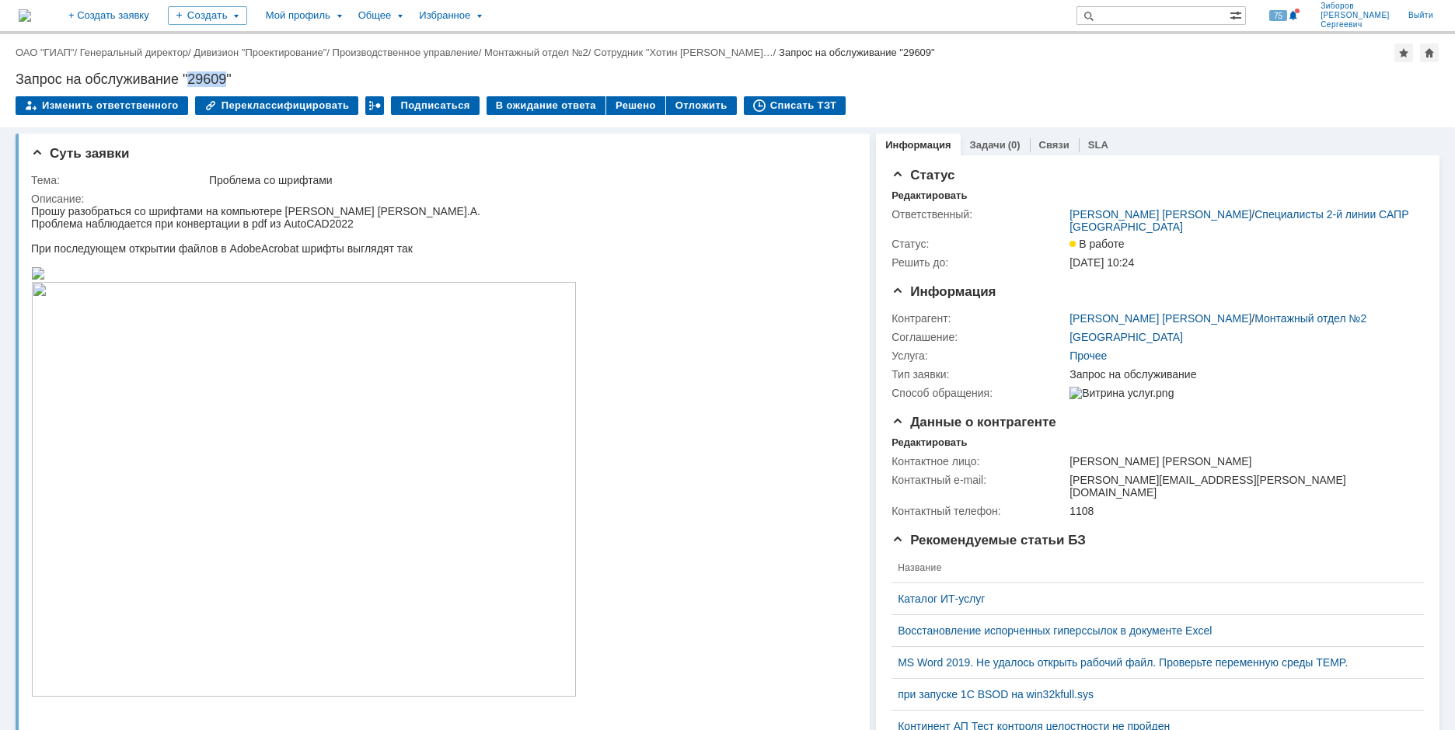
drag, startPoint x: 192, startPoint y: 81, endPoint x: 226, endPoint y: 83, distance: 34.3
click at [226, 83] on div "Запрос на обслуживание "29609"" at bounding box center [728, 79] width 1424 height 16
copy div "29609"
click at [31, 16] on img at bounding box center [25, 15] width 12 height 12
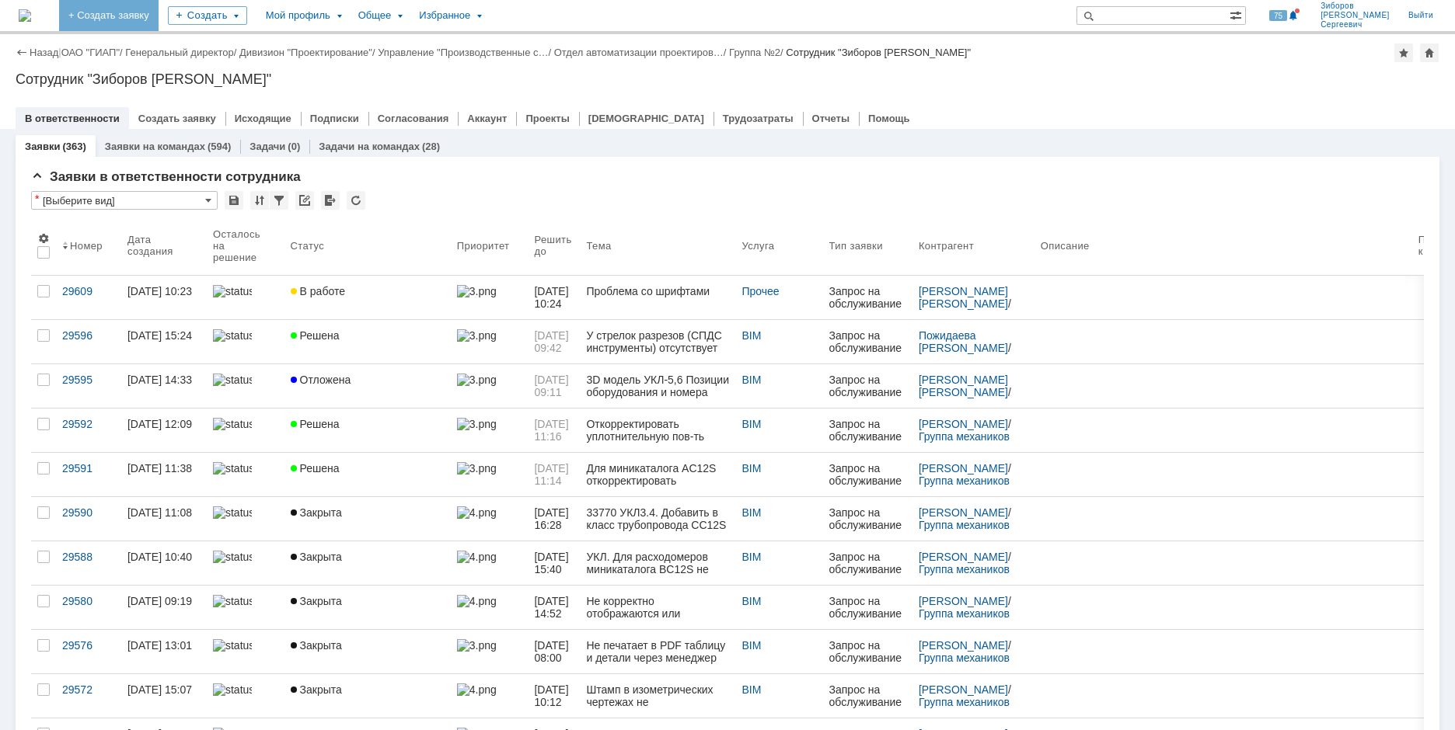
click at [159, 16] on link "+ Создать заявку" at bounding box center [108, 15] width 99 height 31
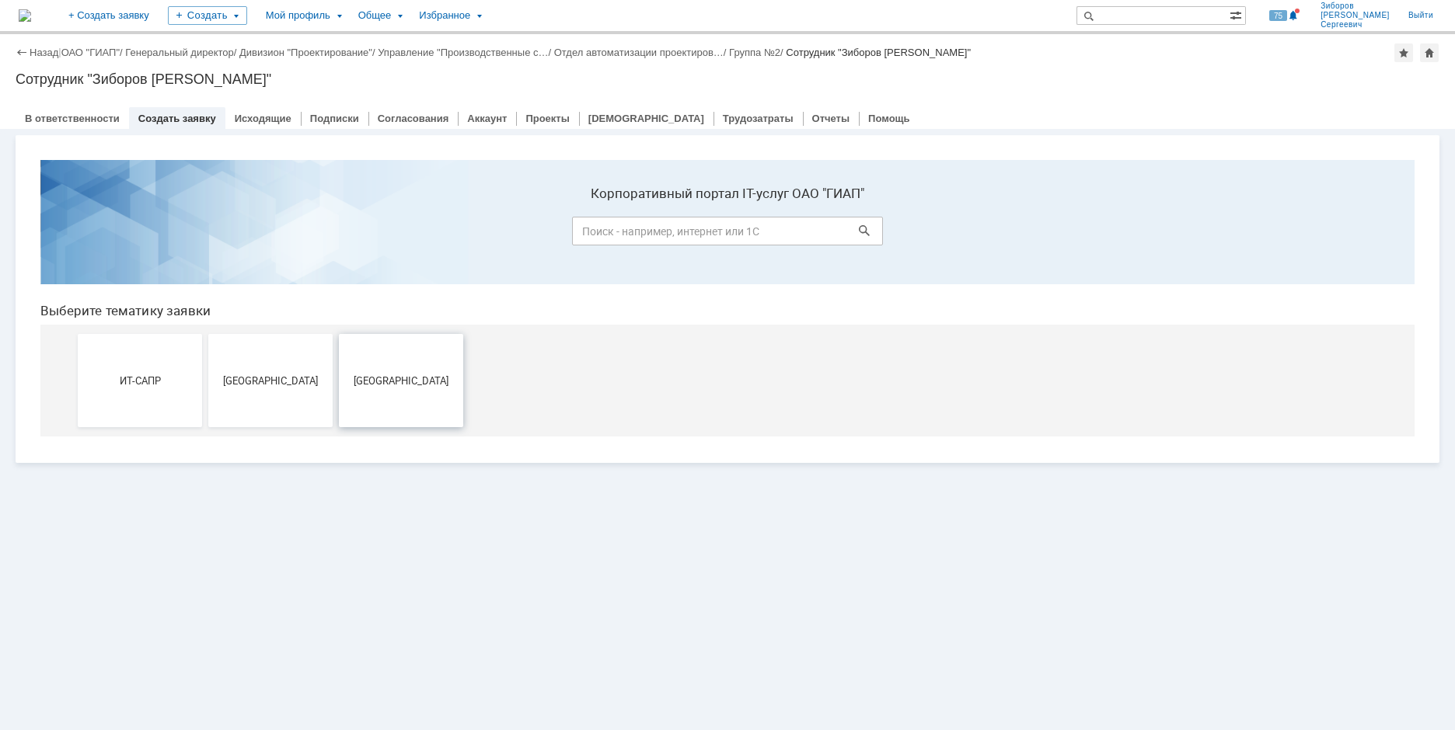
click at [412, 377] on span "[GEOGRAPHIC_DATA]" at bounding box center [400, 381] width 115 height 12
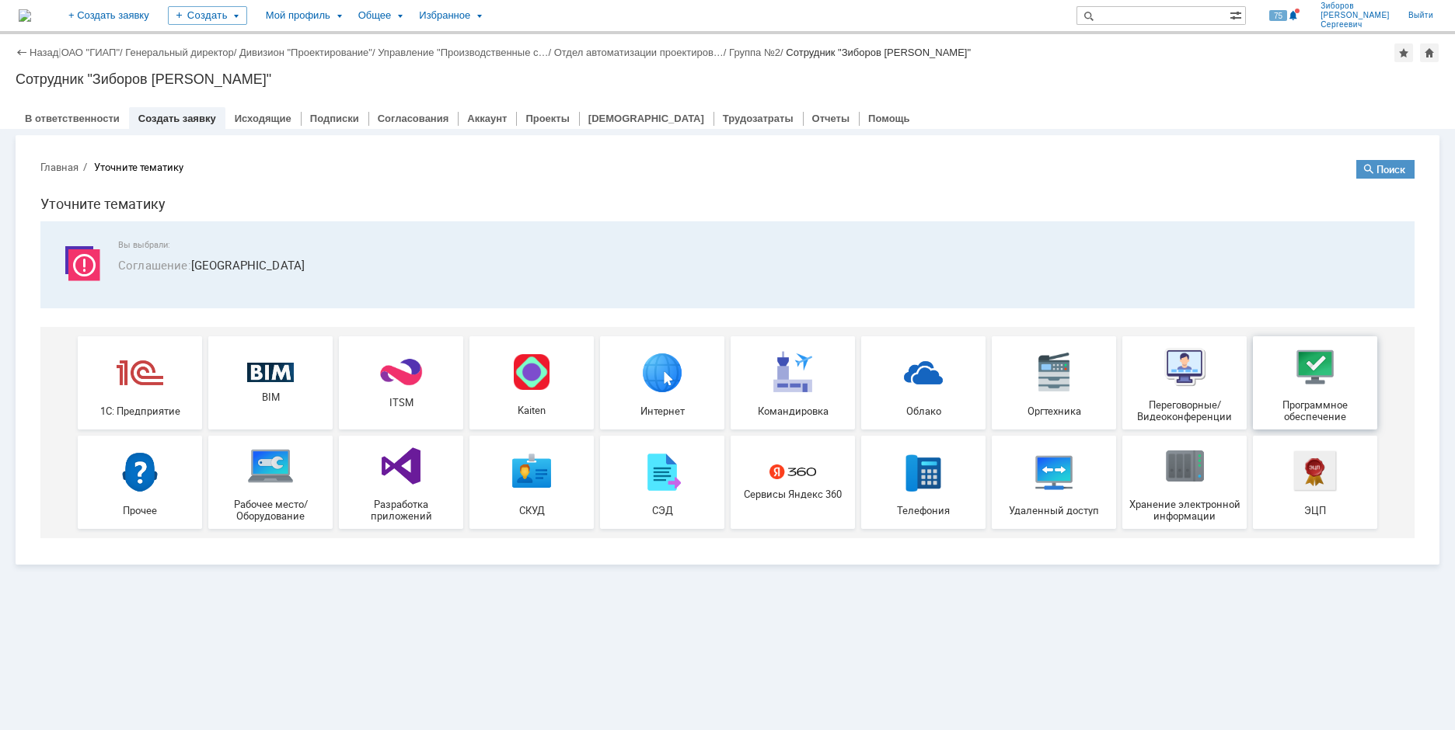
click at [1323, 397] on div "Программное обеспечение" at bounding box center [1314, 382] width 115 height 79
click at [31, 16] on img at bounding box center [25, 15] width 12 height 12
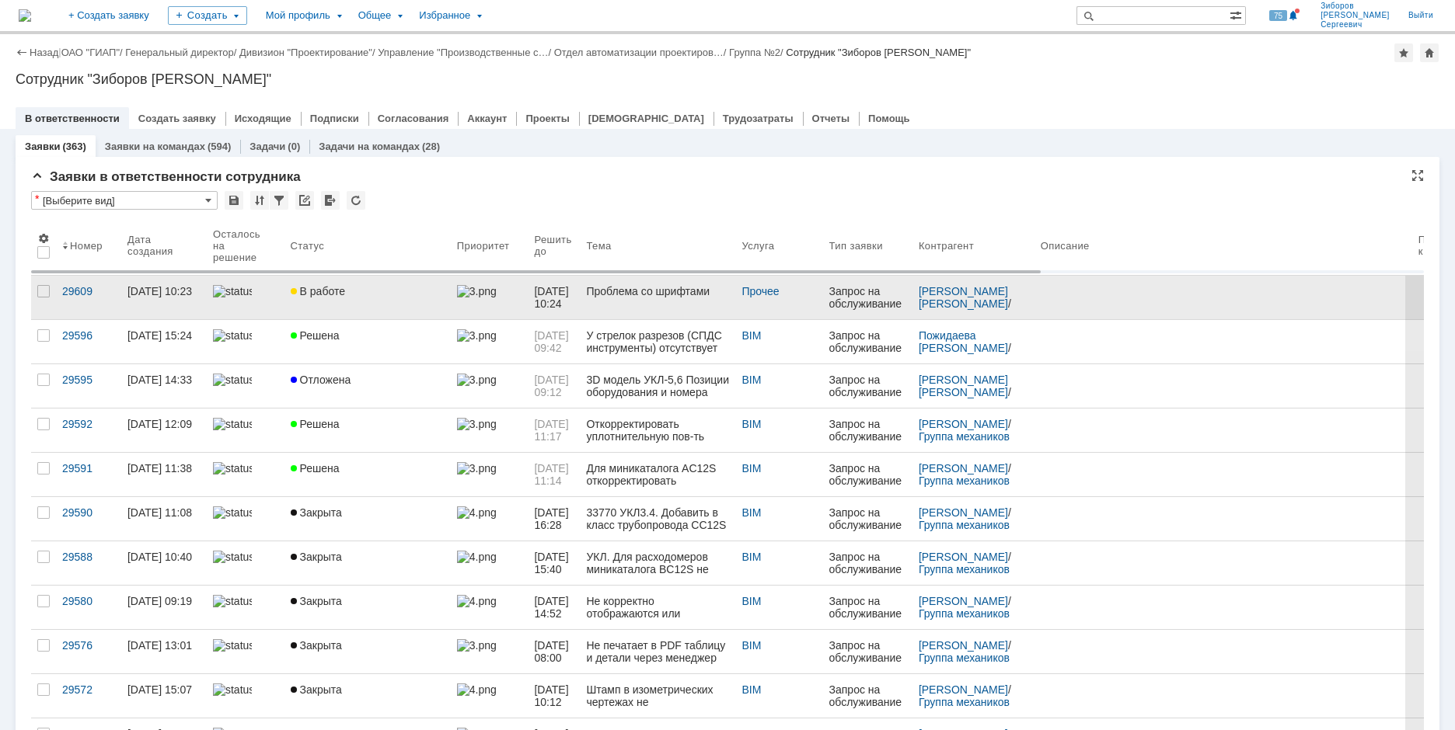
click at [358, 298] on link "В работе" at bounding box center [367, 298] width 166 height 44
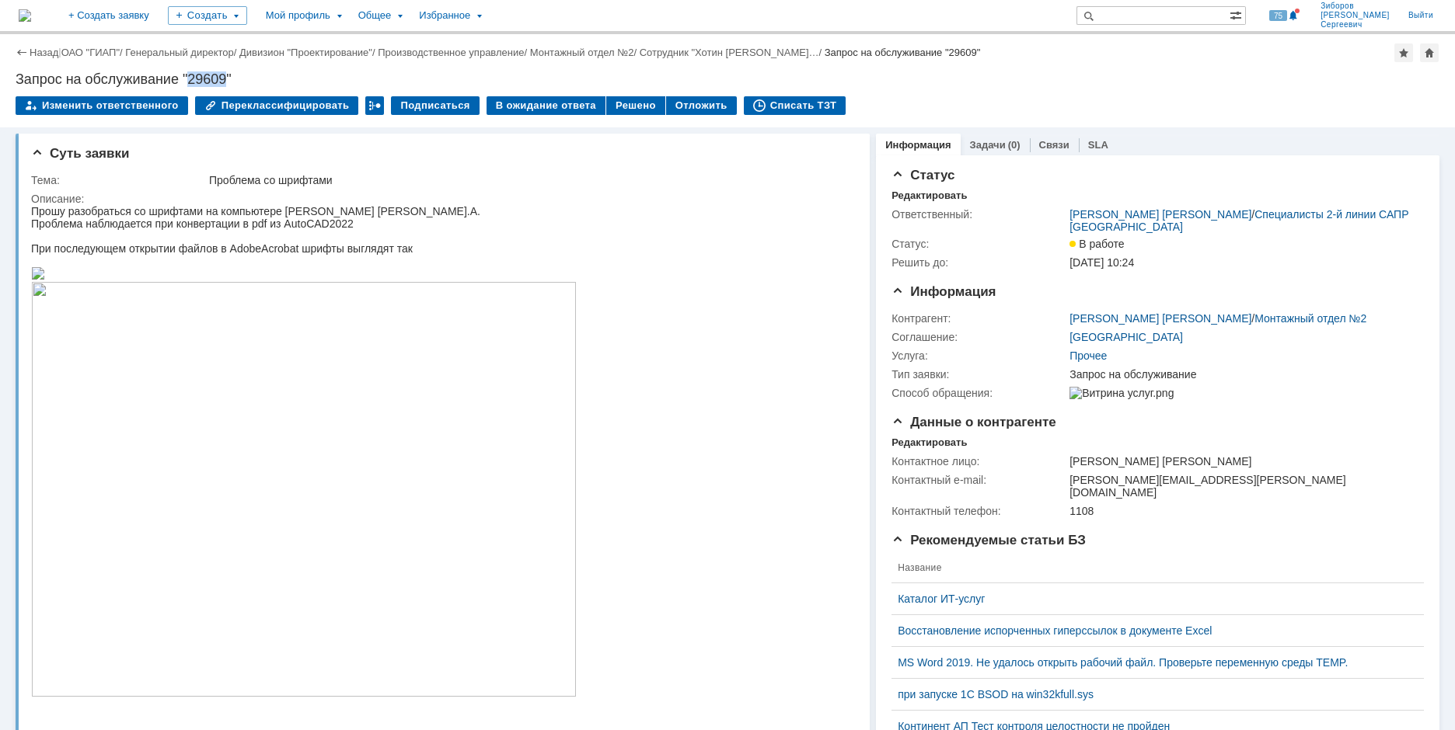
drag, startPoint x: 190, startPoint y: 78, endPoint x: 227, endPoint y: 76, distance: 36.6
click at [227, 76] on div "Запрос на обслуживание "29609"" at bounding box center [728, 79] width 1424 height 16
copy div "29609"
click at [424, 217] on div "Прошу разобраться со шрифтами на компьютере [PERSON_NAME] [PERSON_NAME].А." at bounding box center [303, 211] width 545 height 12
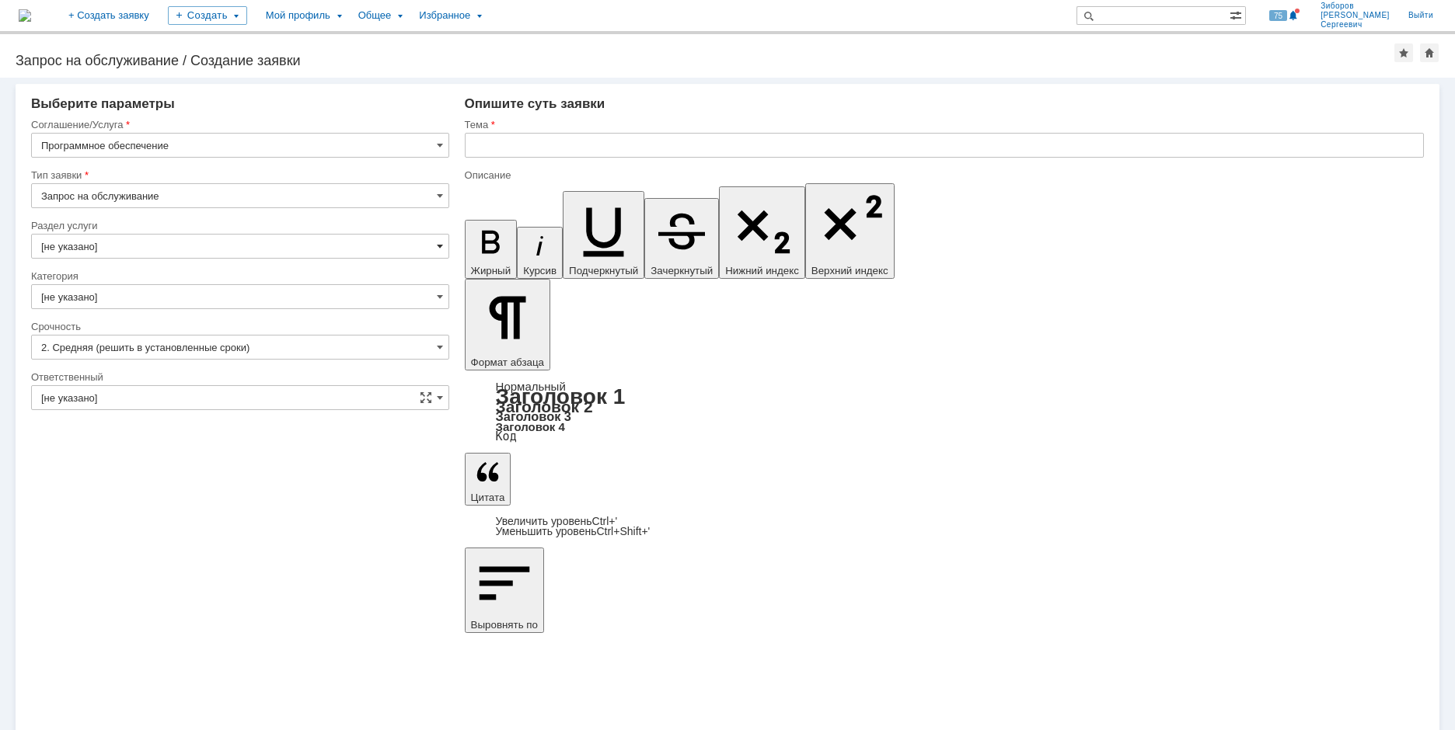
click at [437, 242] on span at bounding box center [440, 246] width 6 height 12
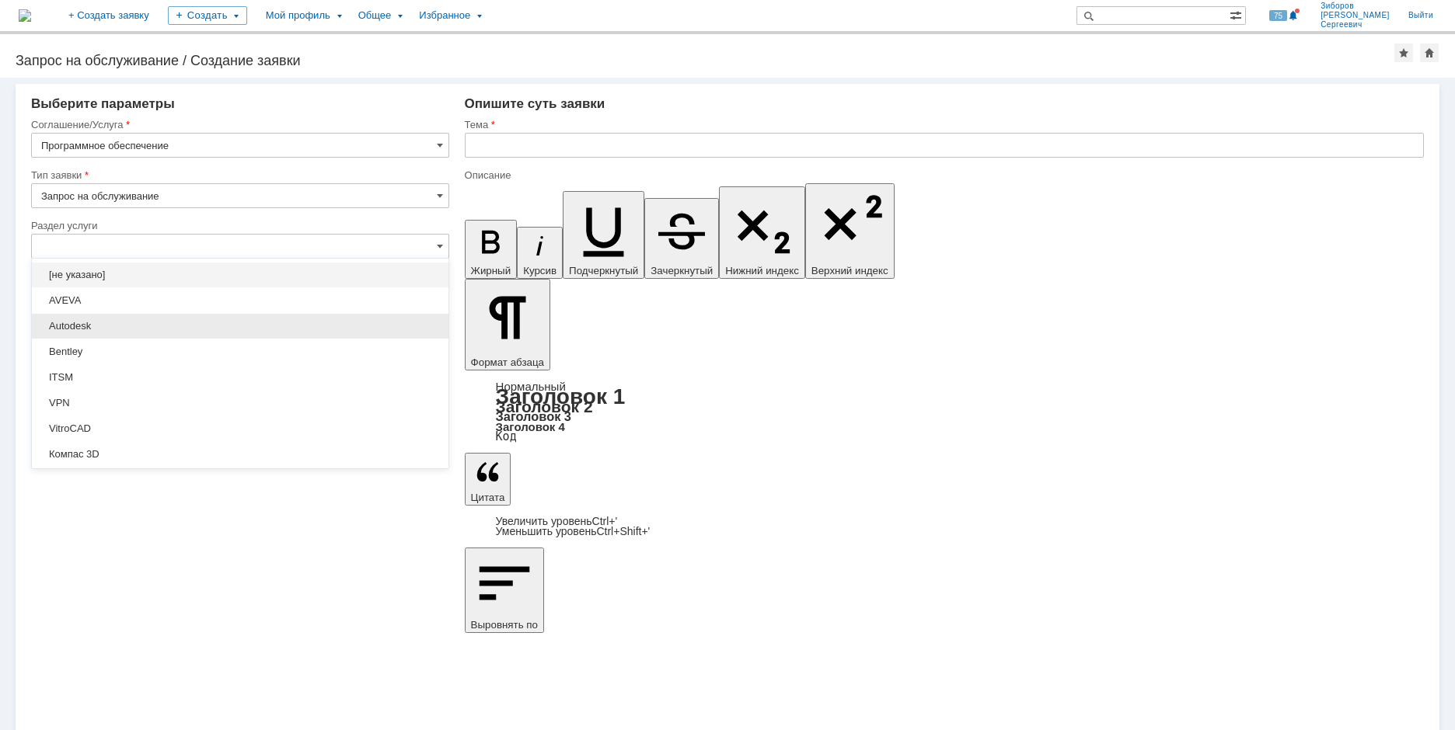
click at [68, 322] on span "Autodesk" at bounding box center [240, 326] width 398 height 12
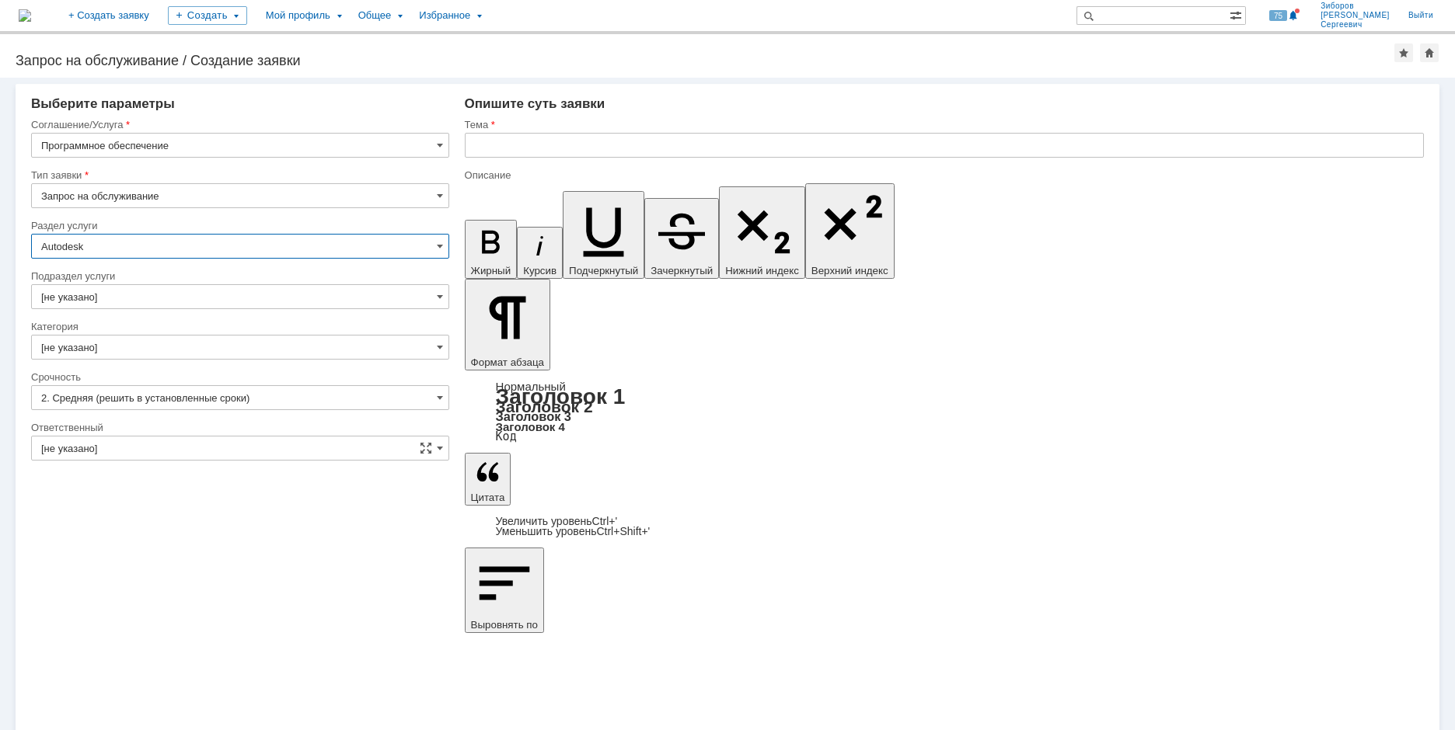
type input "Autodesk"
click at [439, 298] on span at bounding box center [440, 297] width 6 height 12
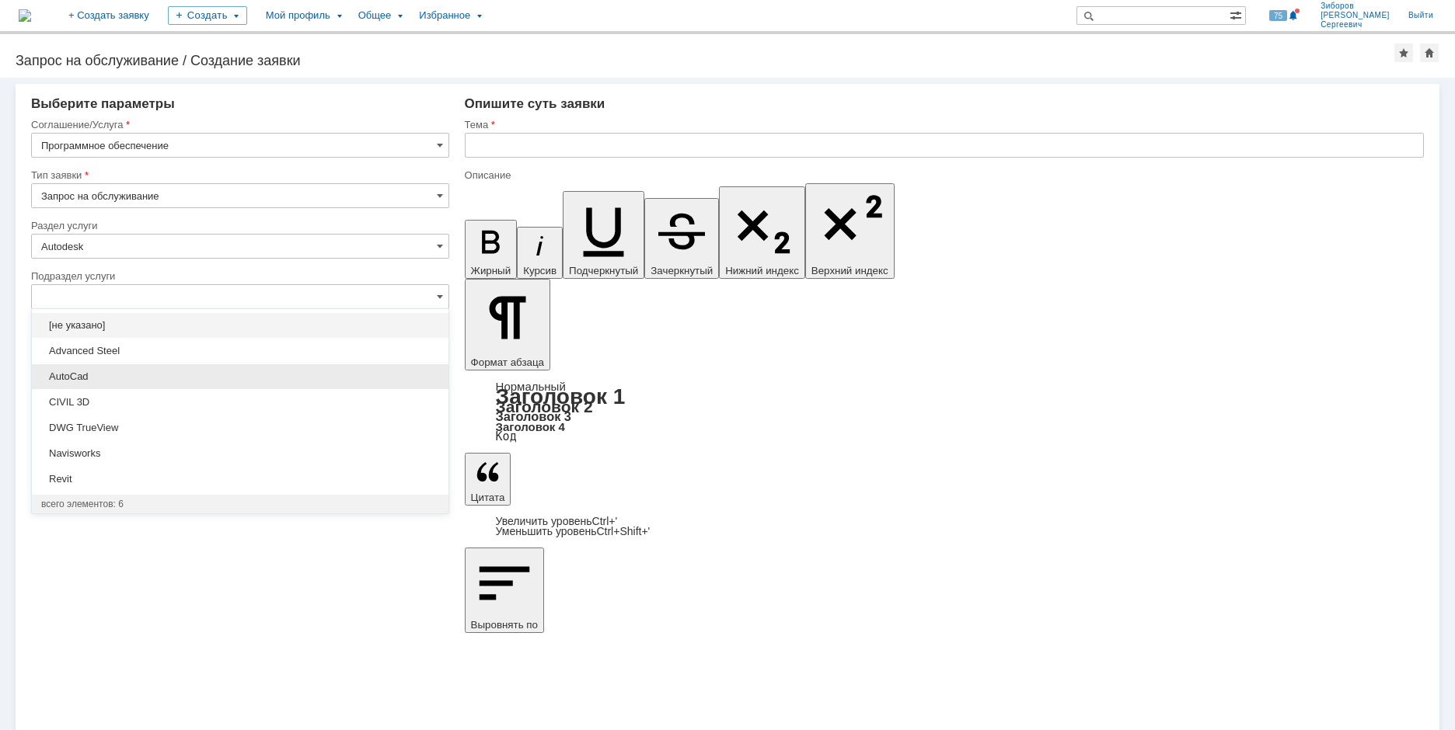
click at [106, 378] on span "AutoCad" at bounding box center [240, 377] width 398 height 12
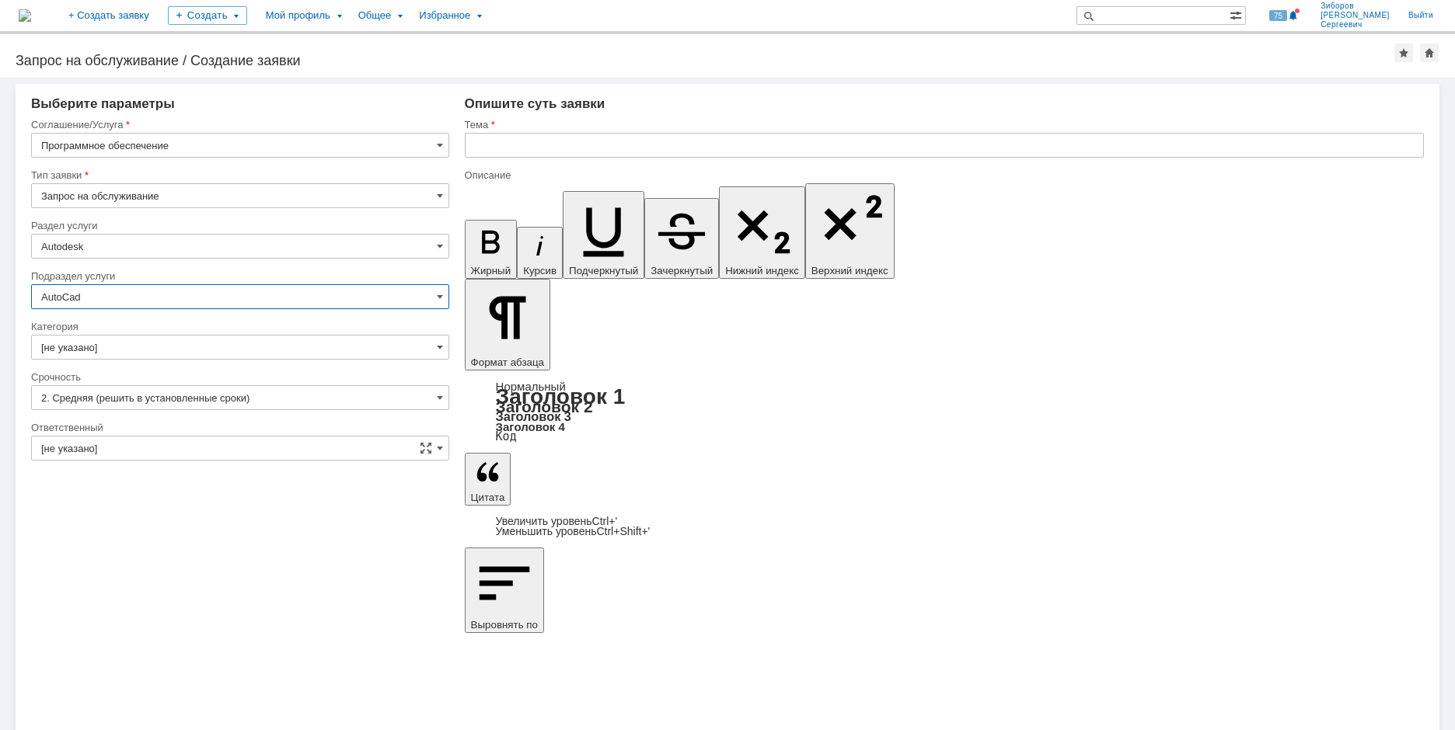
type input "AutoCad"
click at [437, 342] on span at bounding box center [440, 347] width 6 height 12
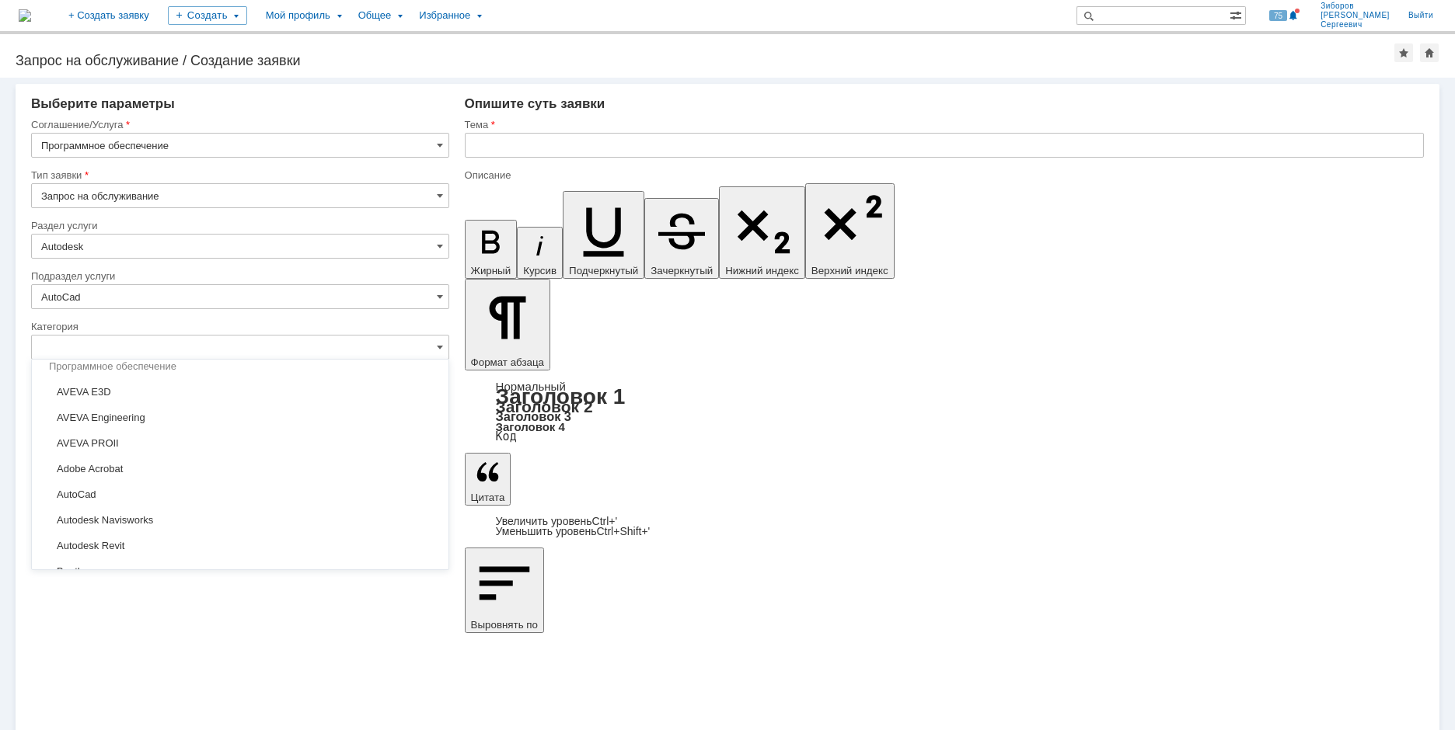
scroll to position [190, 0]
click at [138, 413] on span "AutoCad" at bounding box center [240, 417] width 398 height 12
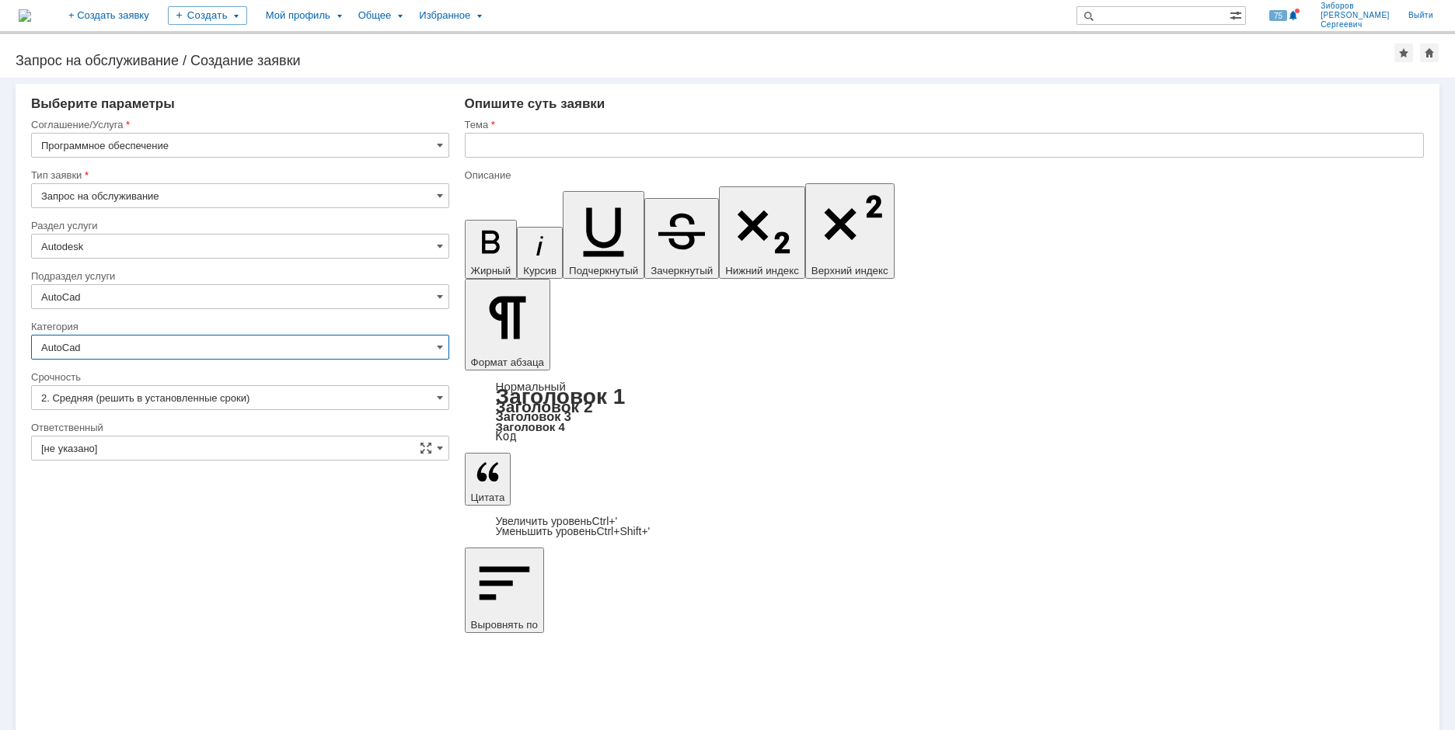
type input "AutoCad"
click at [433, 392] on input "2. Средняя (решить в установленные сроки)" at bounding box center [240, 397] width 418 height 25
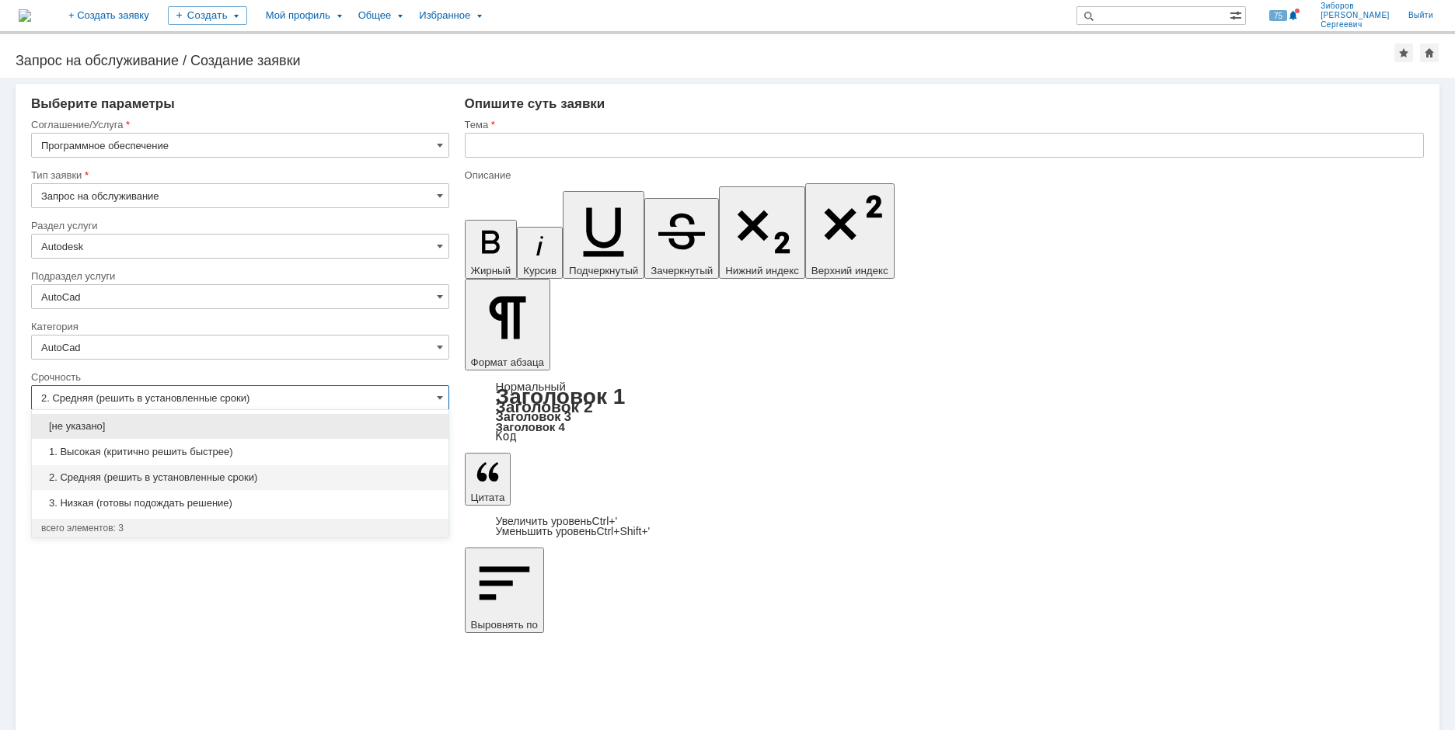
click at [435, 392] on input "2. Средняя (решить в установленные сроки)" at bounding box center [240, 397] width 418 height 25
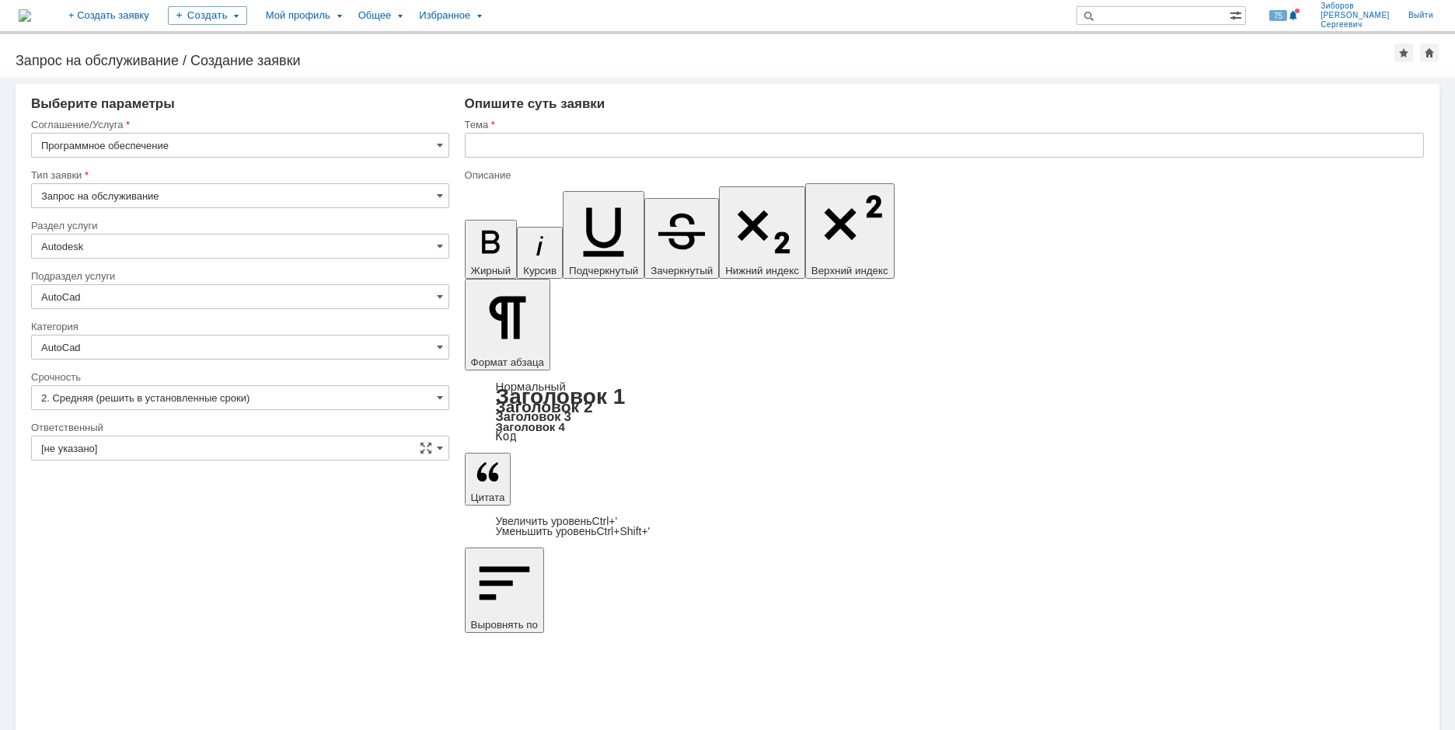
type input "2. Средняя (решить в установленные сроки)"
click at [511, 138] on input "text" at bounding box center [944, 145] width 959 height 25
type input "E"
type input "Установить AutoCAD 2022"
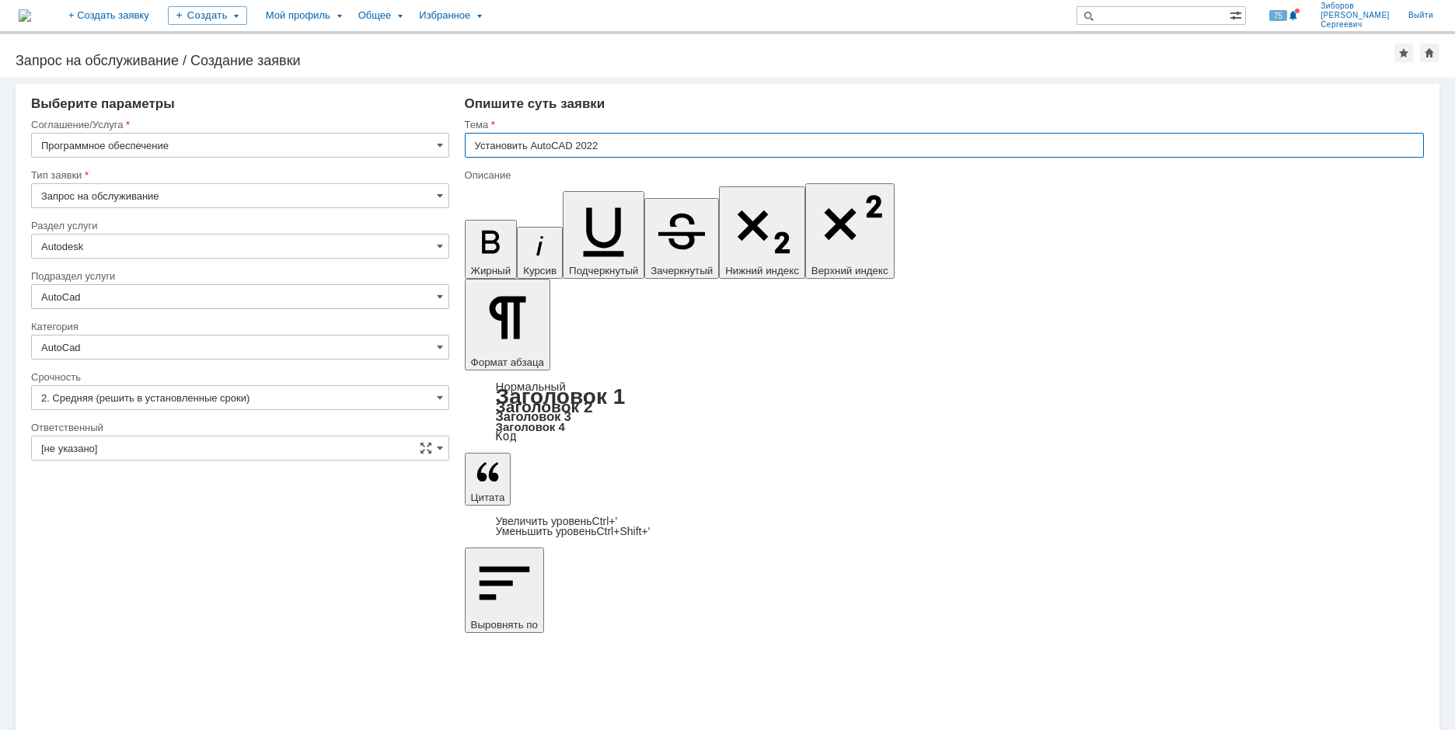
click at [582, 143] on input "Установить AutoCAD 2022" at bounding box center [944, 145] width 959 height 25
click at [656, 146] on input "Установить AutoCAD 2022" at bounding box center [944, 145] width 959 height 25
drag, startPoint x: 535, startPoint y: 148, endPoint x: 581, endPoint y: 145, distance: 46.0
click at [581, 145] on input "Установить AutoCAD 2022" at bounding box center [944, 145] width 959 height 25
drag, startPoint x: 535, startPoint y: 144, endPoint x: 612, endPoint y: 148, distance: 77.0
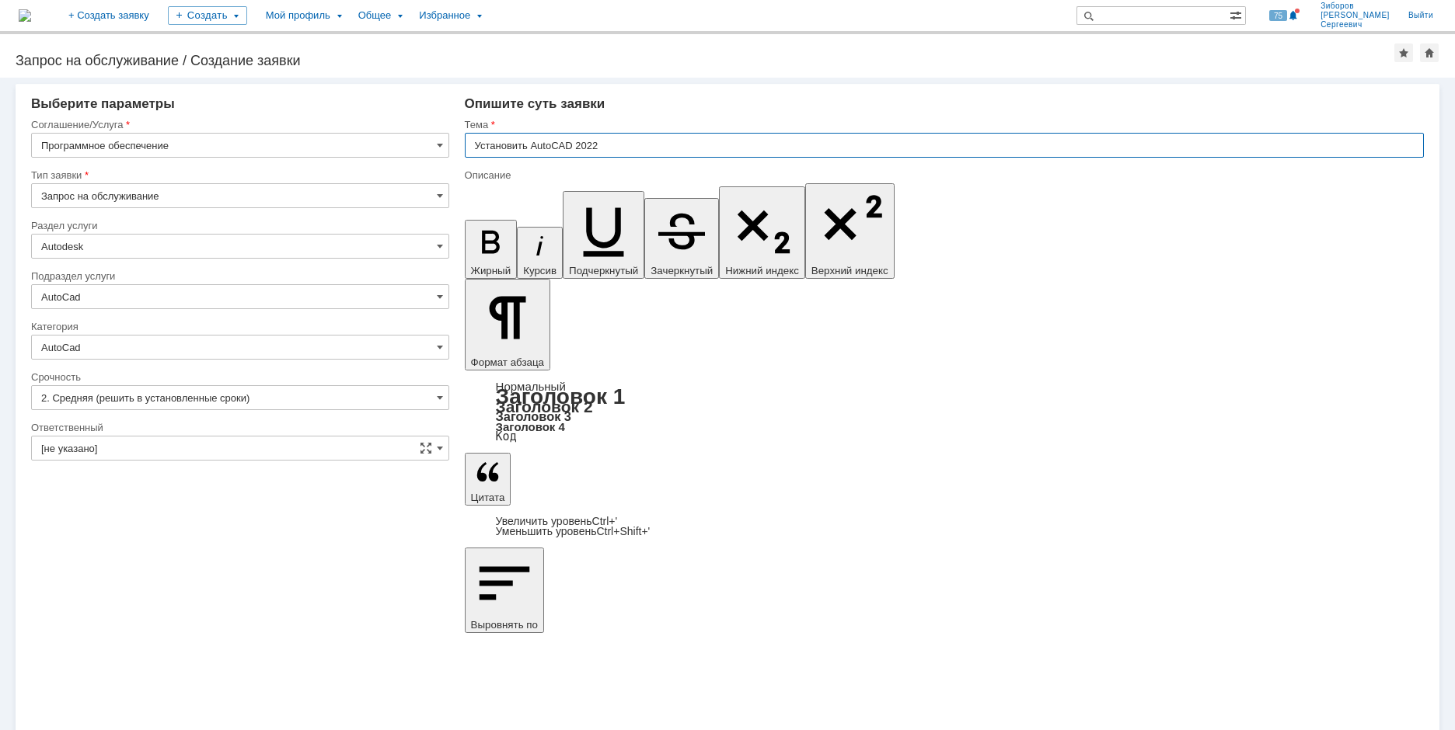
click at [612, 148] on input "Установить AutoCAD 2022" at bounding box center [944, 145] width 959 height 25
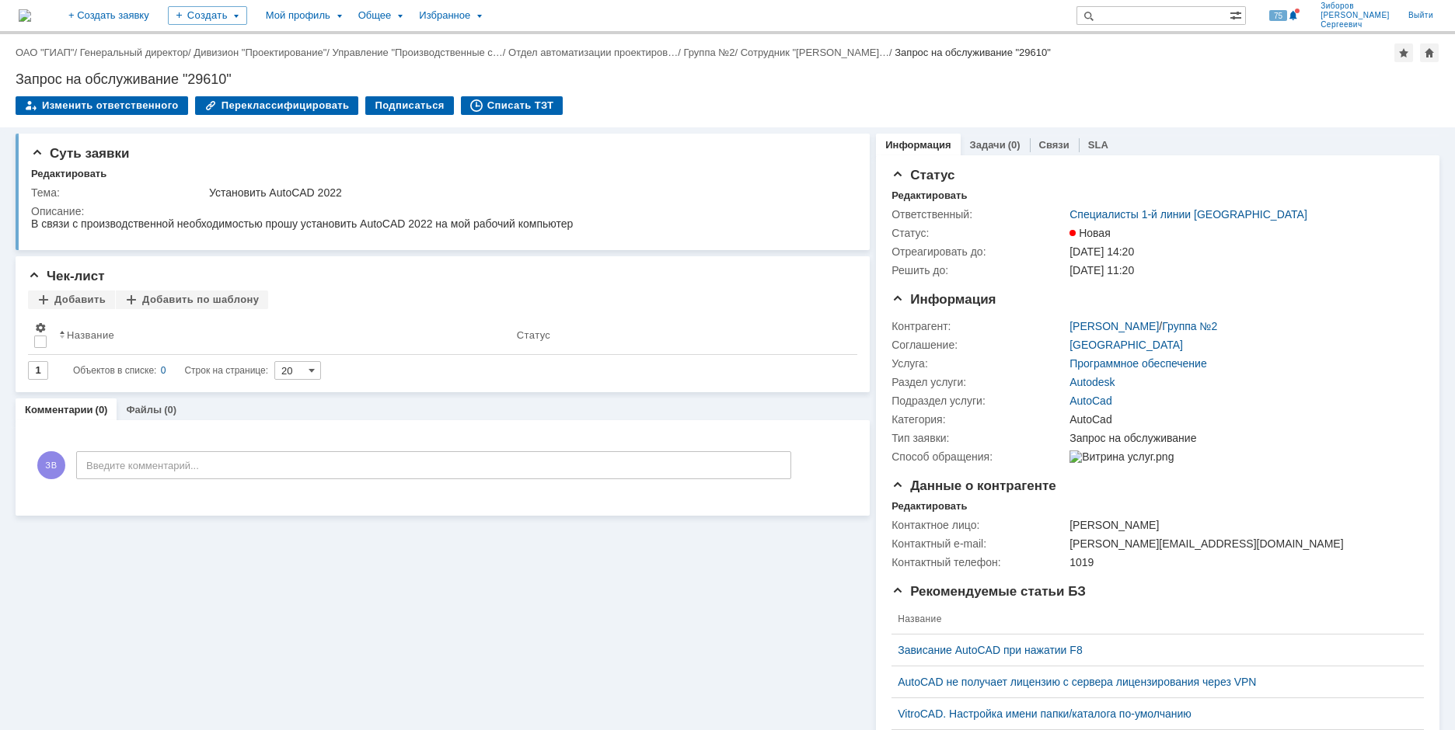
click at [31, 14] on img at bounding box center [25, 15] width 12 height 12
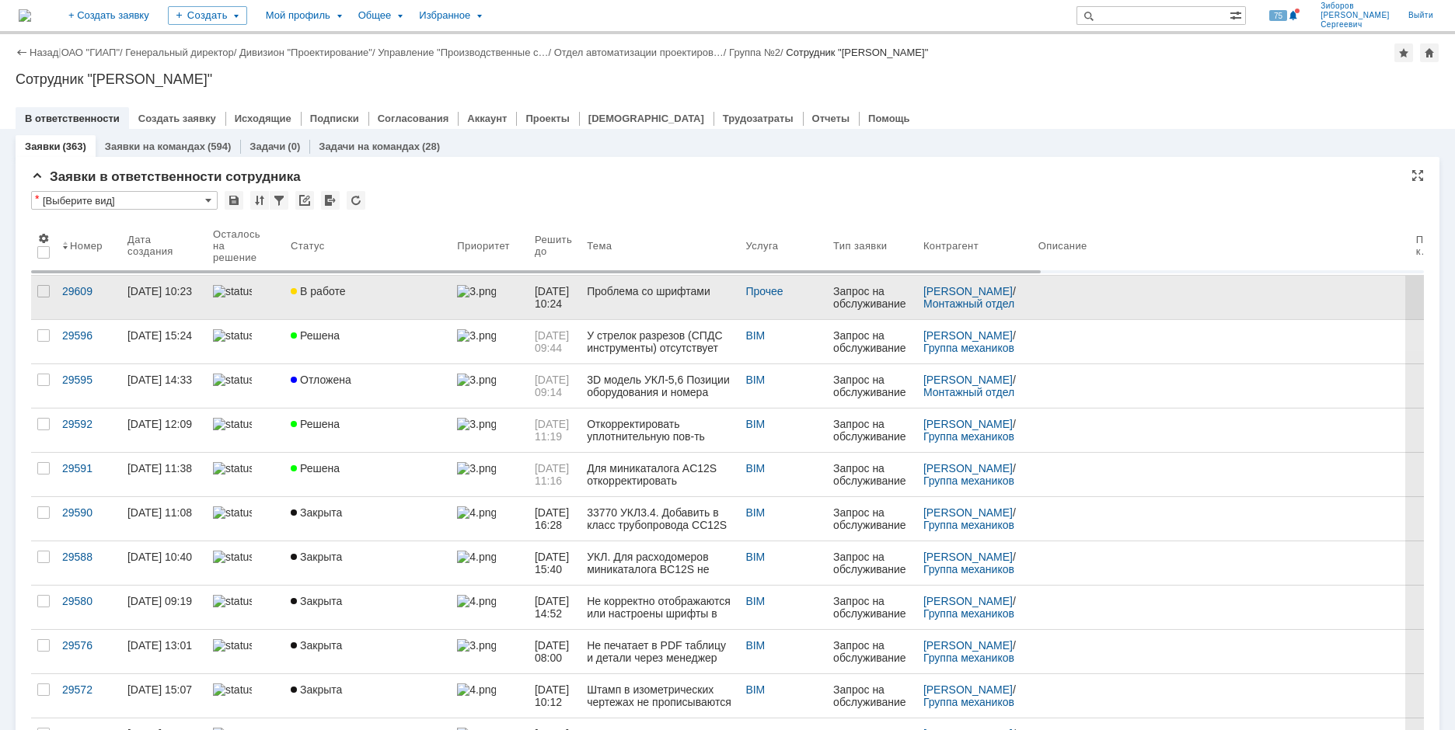
click at [327, 289] on span "В работе" at bounding box center [318, 291] width 54 height 12
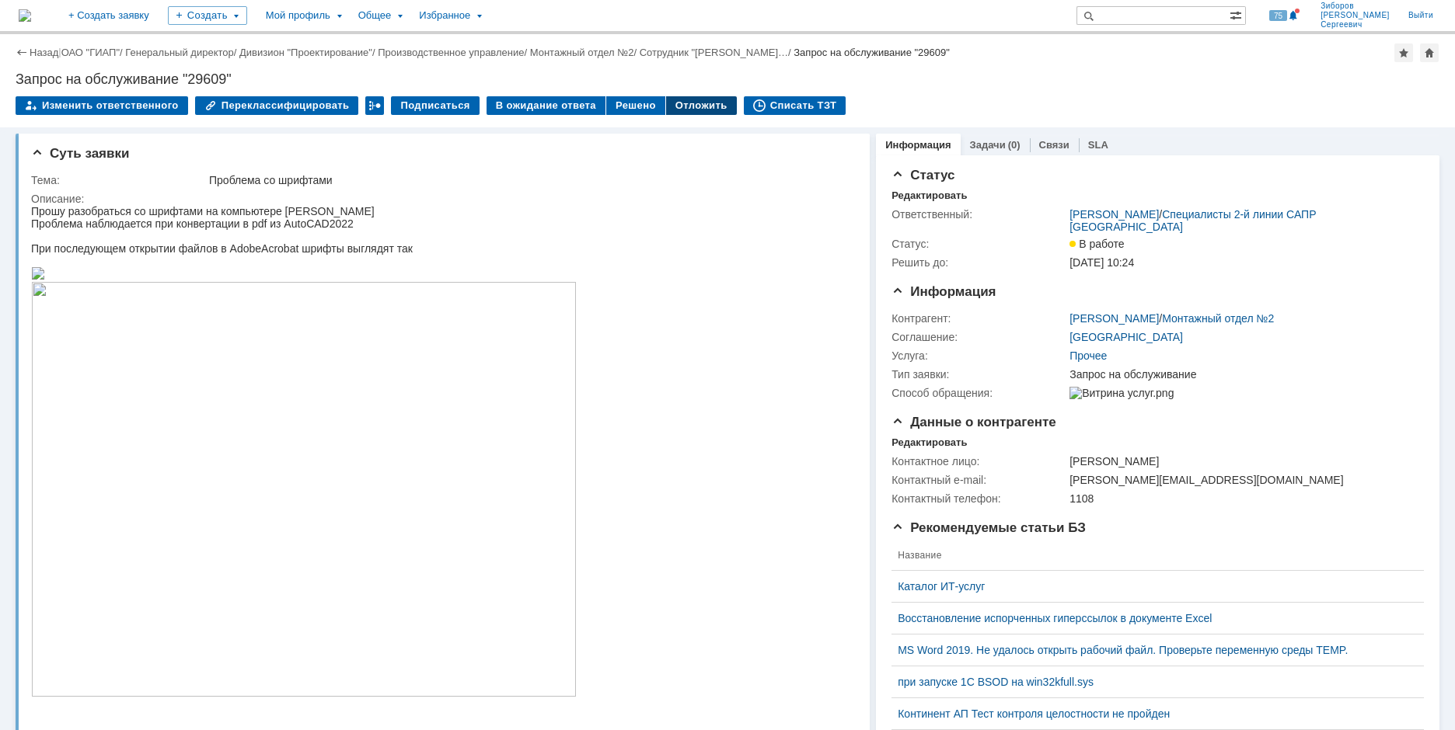
click at [681, 105] on div "Отложить" at bounding box center [701, 105] width 71 height 19
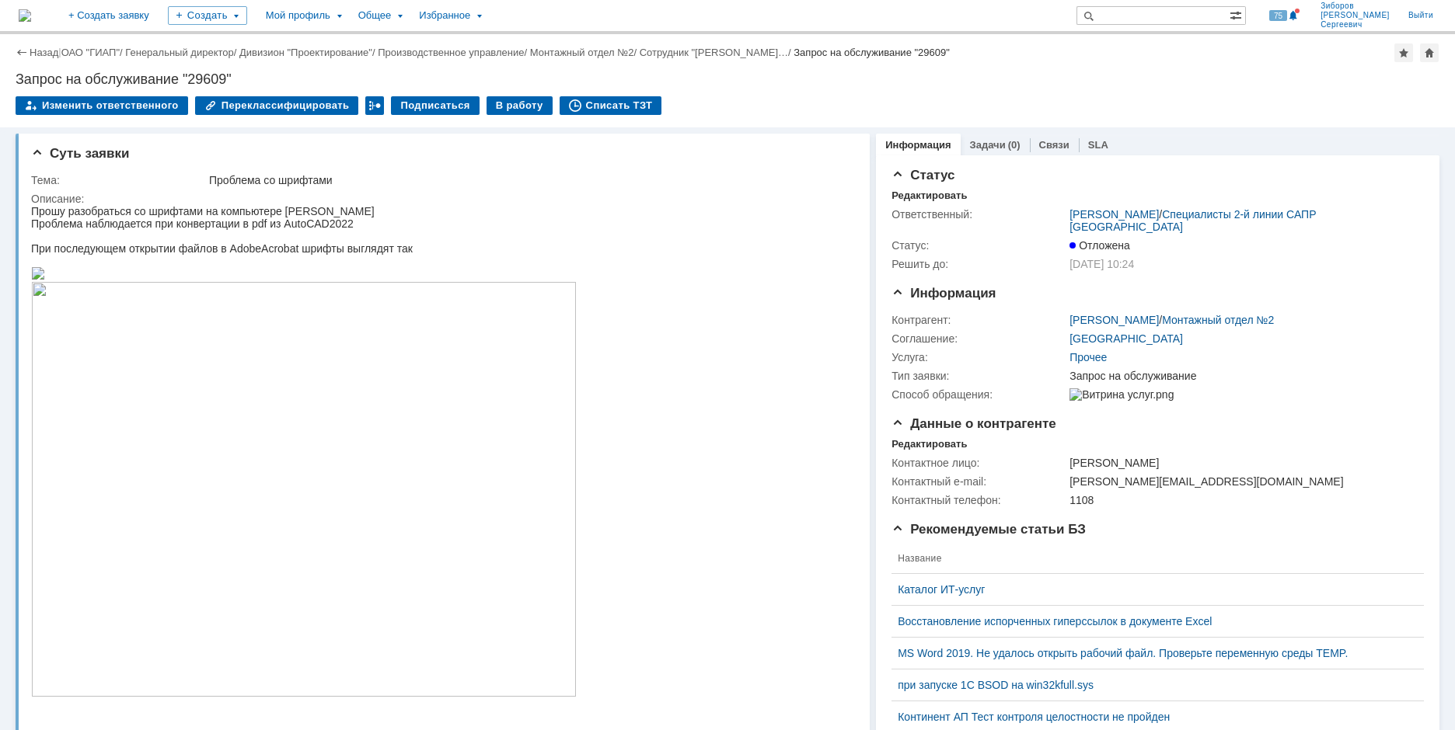
click at [31, 16] on img at bounding box center [25, 15] width 12 height 12
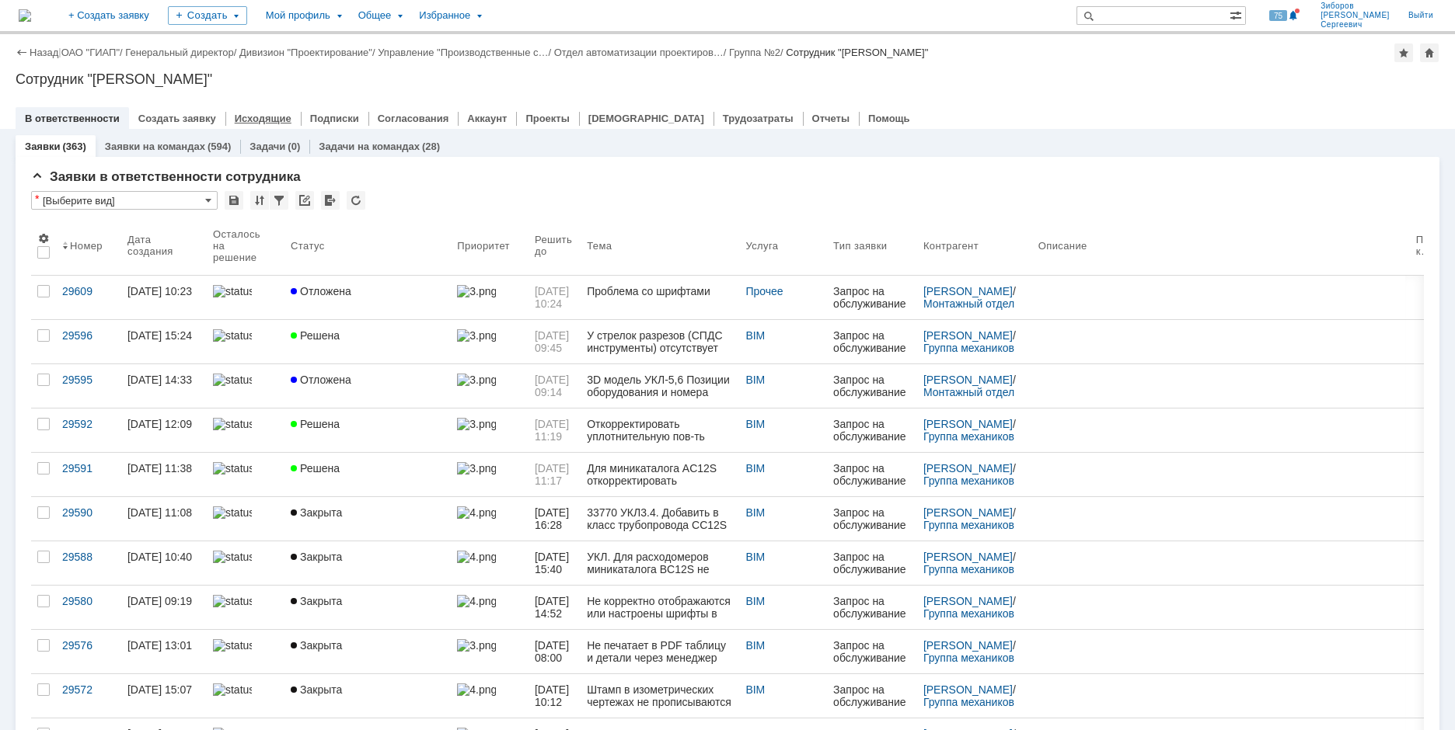
click at [261, 110] on div "Исходящие" at bounding box center [262, 118] width 75 height 23
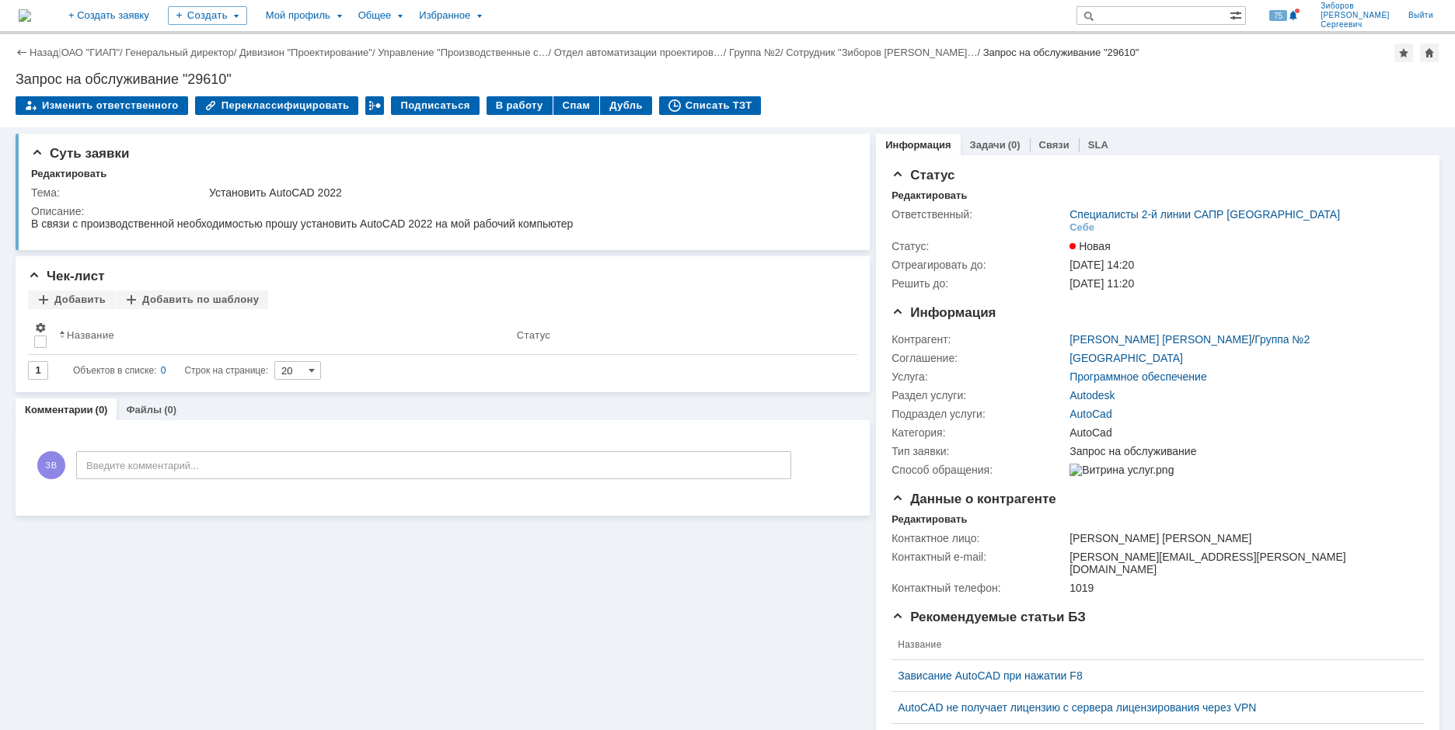
click at [31, 12] on img at bounding box center [25, 15] width 12 height 12
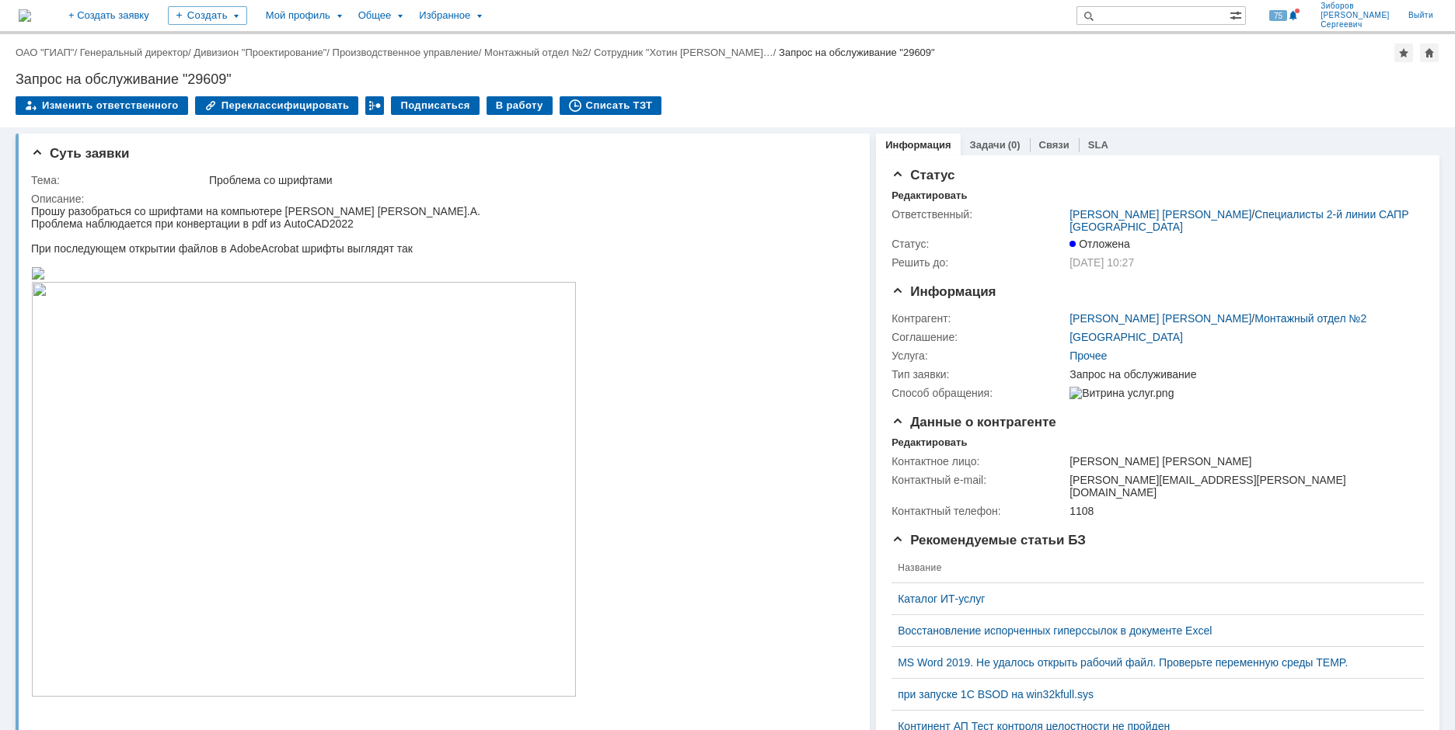
click at [31, 17] on img at bounding box center [25, 15] width 12 height 12
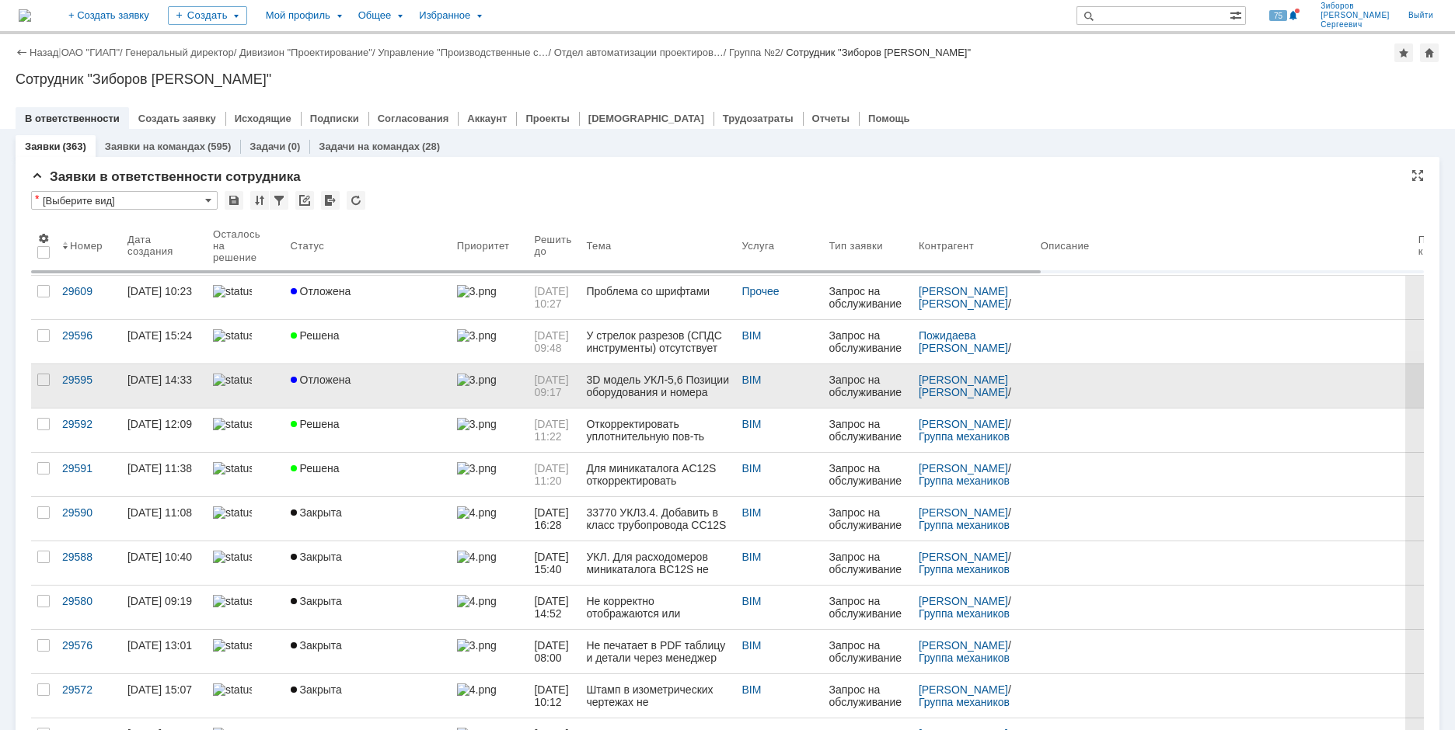
click at [340, 382] on span "Отложена" at bounding box center [321, 380] width 61 height 12
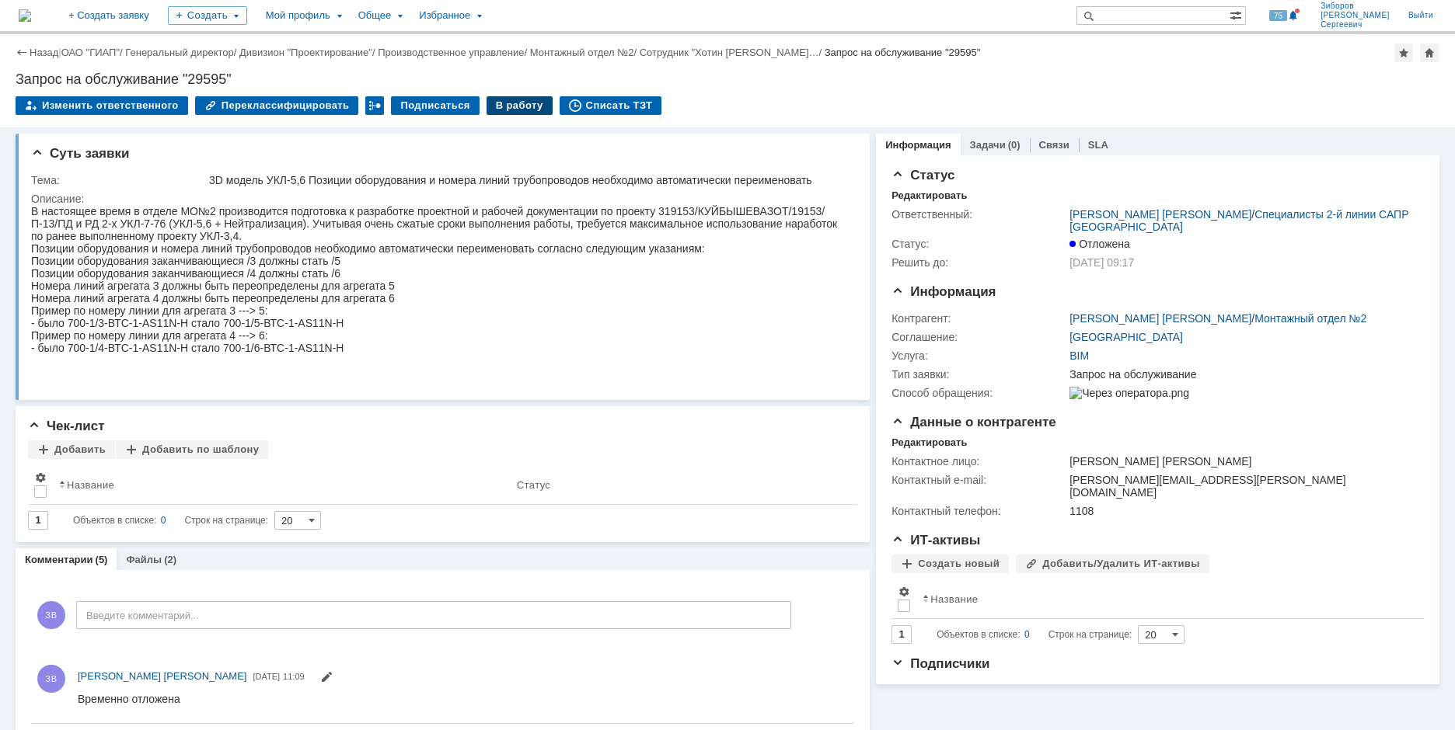
click at [498, 112] on div "В работу" at bounding box center [519, 105] width 66 height 19
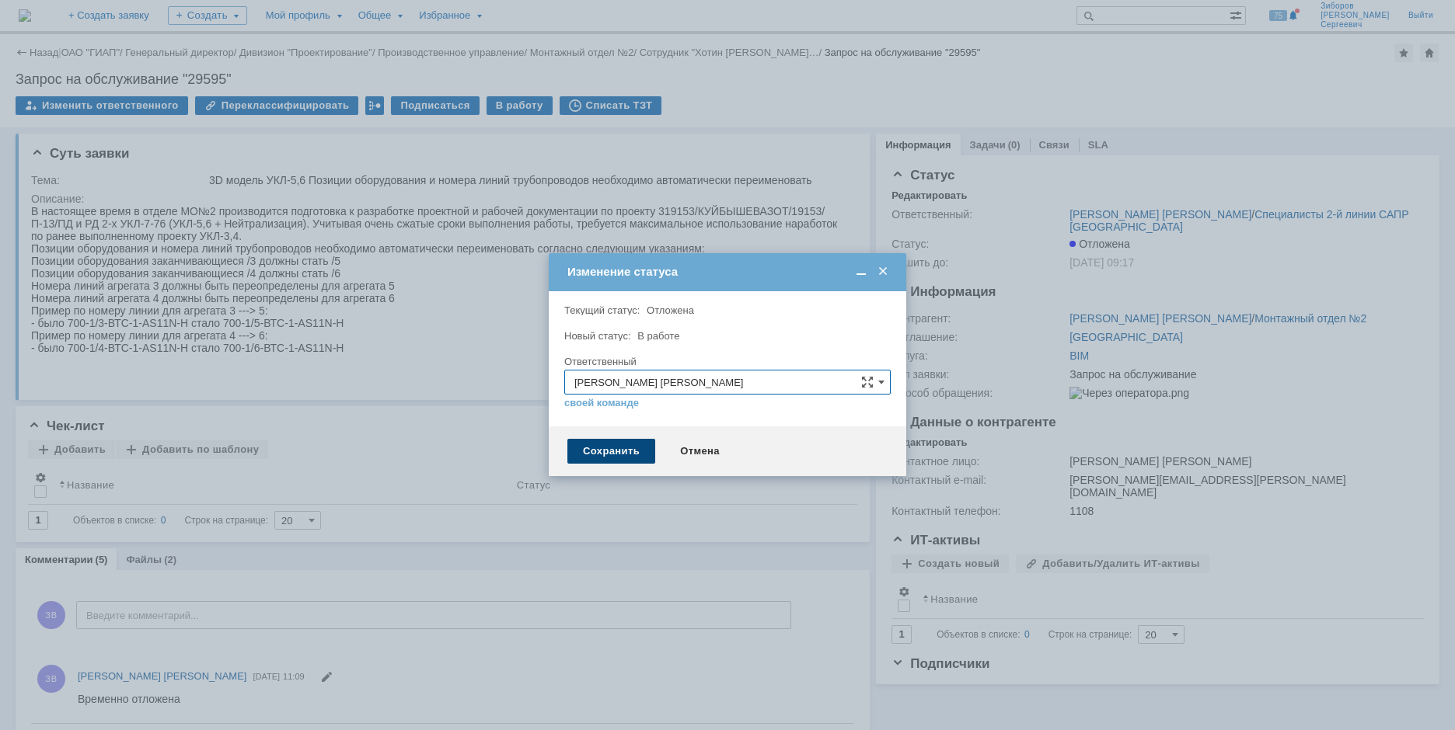
click at [616, 450] on div "Сохранить" at bounding box center [611, 451] width 88 height 25
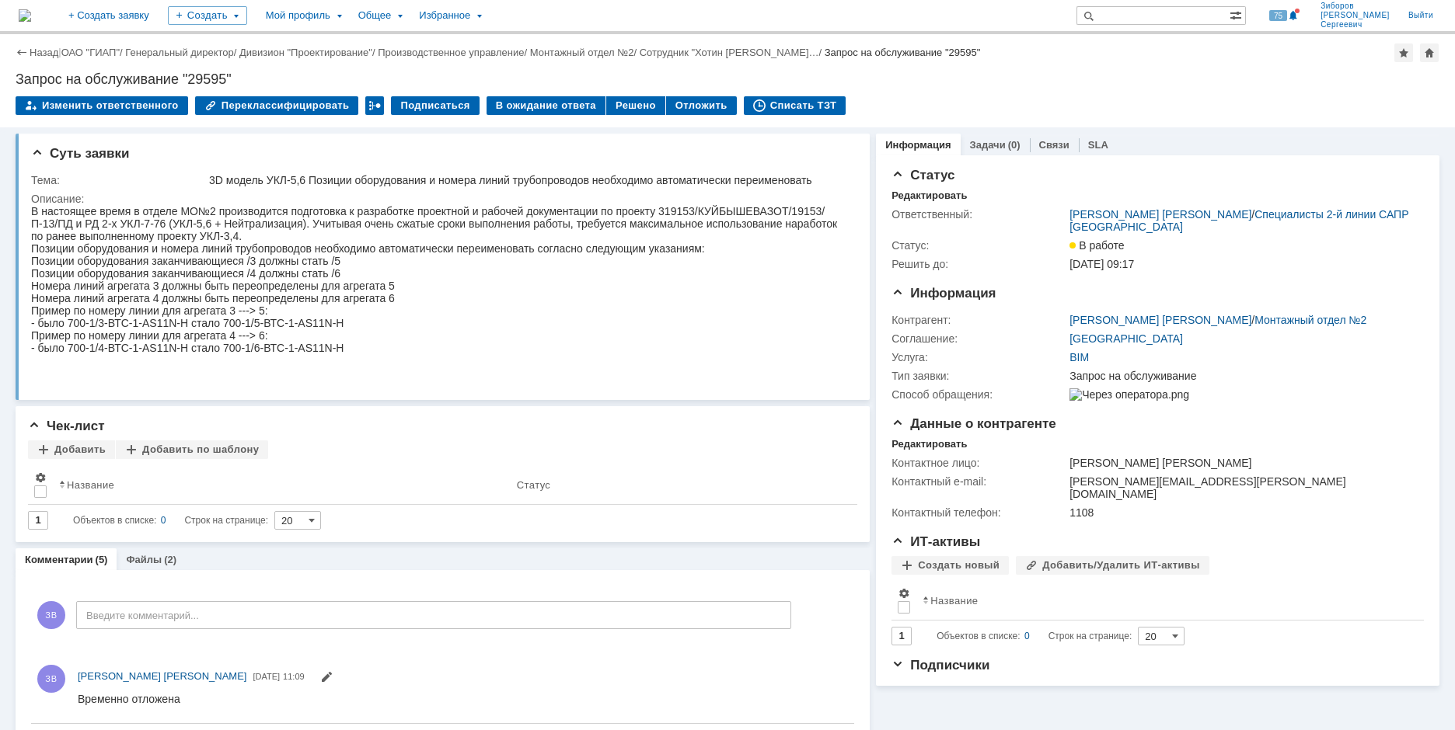
click at [31, 9] on img at bounding box center [25, 15] width 12 height 12
